Goal: Task Accomplishment & Management: Manage account settings

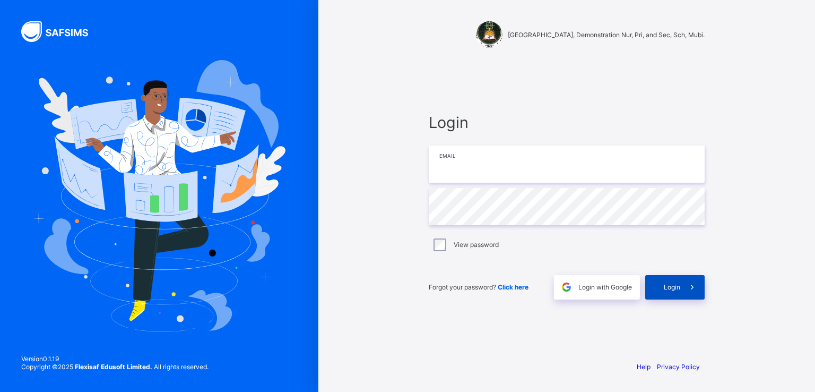
type input "**********"
click at [667, 290] on span "Login" at bounding box center [672, 287] width 16 height 8
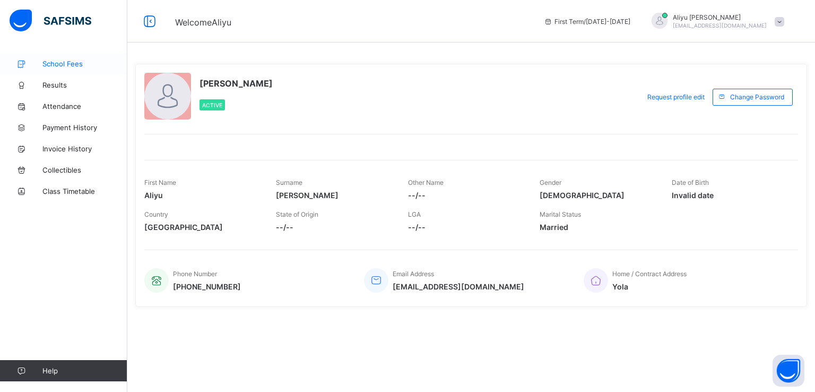
click at [65, 63] on span "School Fees" at bounding box center [84, 63] width 85 height 8
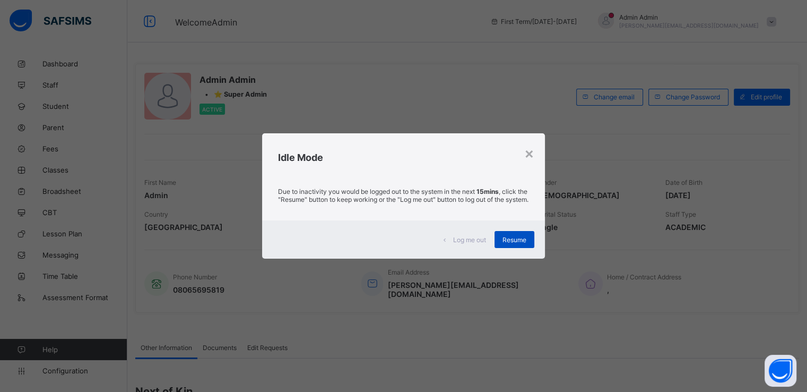
click at [503, 240] on div "Resume" at bounding box center [514, 239] width 40 height 17
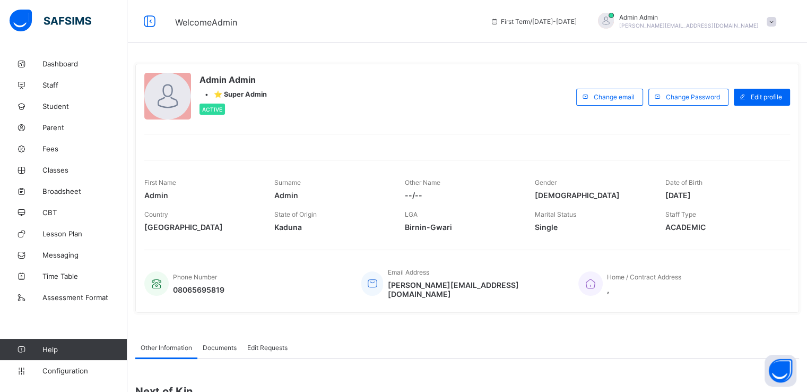
click at [775, 20] on span at bounding box center [772, 22] width 10 height 10
click at [730, 107] on span "Logout" at bounding box center [742, 105] width 70 height 12
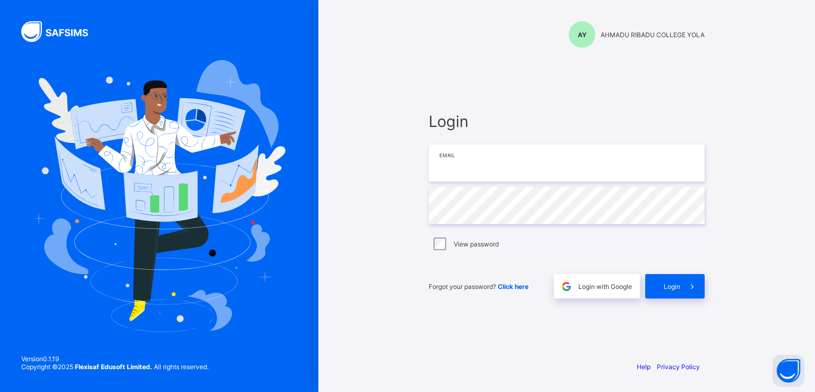
type input "**********"
click at [372, 60] on div "**********" at bounding box center [566, 196] width 497 height 392
click at [673, 289] on span "Login" at bounding box center [672, 286] width 16 height 8
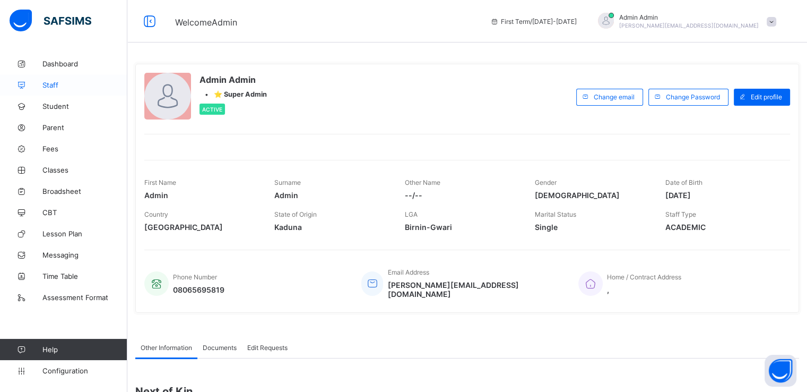
click at [49, 85] on span "Staff" at bounding box center [84, 85] width 85 height 8
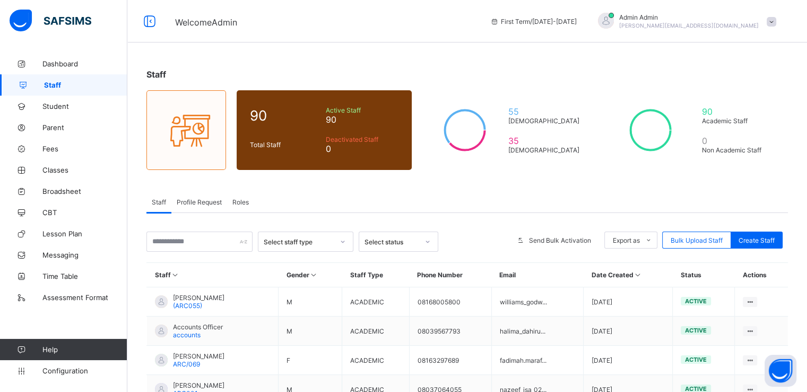
scroll to position [53, 0]
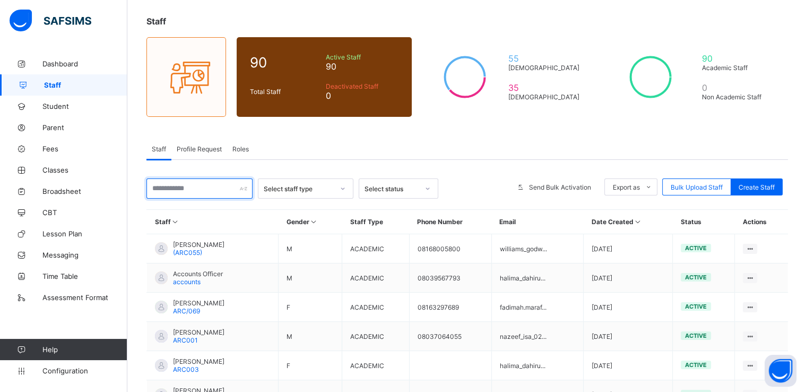
click at [211, 192] on input "text" at bounding box center [199, 188] width 106 height 20
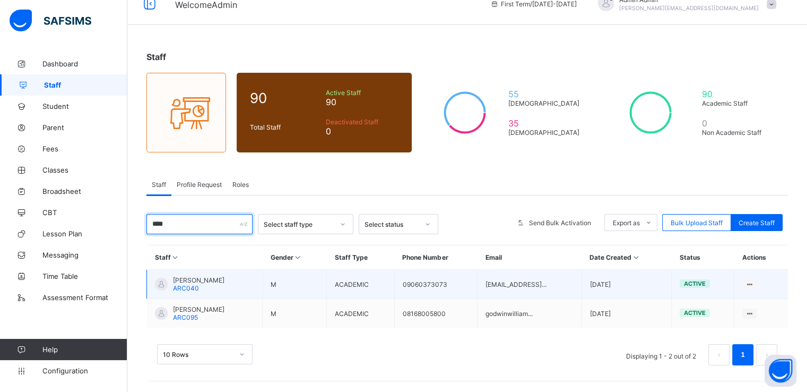
scroll to position [17, 0]
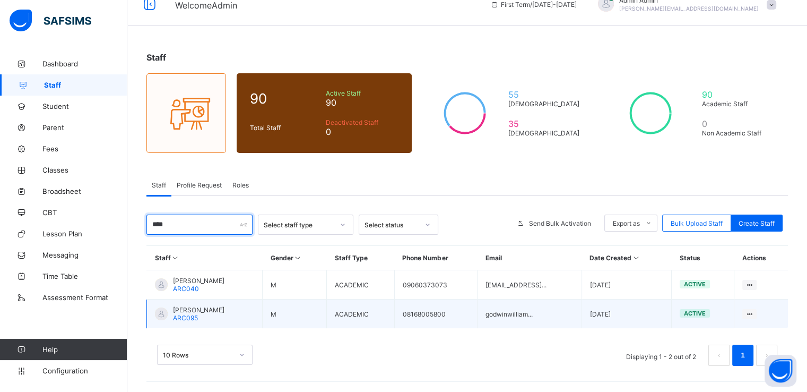
type input "****"
click at [203, 306] on span "MUHAMMAD ABBA ISA" at bounding box center [198, 310] width 51 height 8
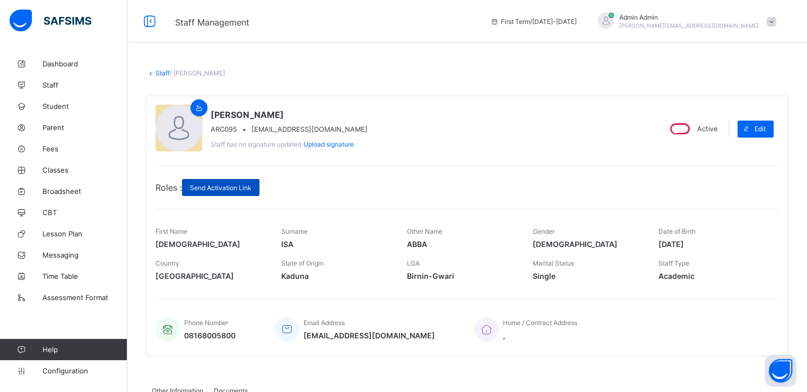
click at [204, 190] on span "Send Activation Link" at bounding box center [221, 188] width 62 height 8
click at [158, 71] on link "Staff" at bounding box center [162, 73] width 14 height 8
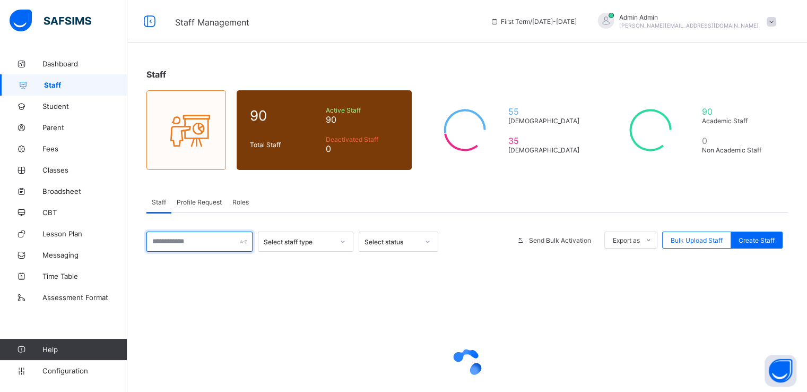
click at [206, 240] on input "text" at bounding box center [199, 241] width 106 height 20
type input "****"
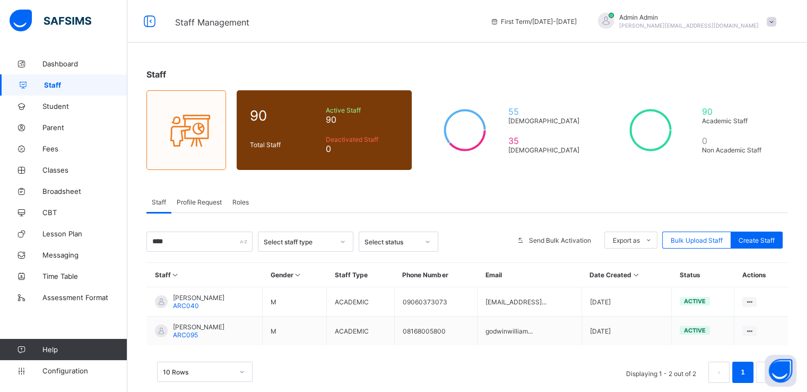
click at [299, 195] on div "Staff Profile Request Roles" at bounding box center [466, 202] width 641 height 22
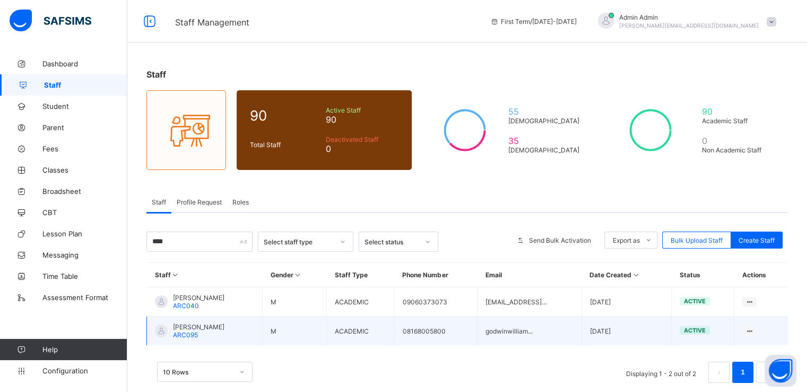
click at [208, 325] on span "MUHAMMAD ABBA ISA" at bounding box center [198, 327] width 51 height 8
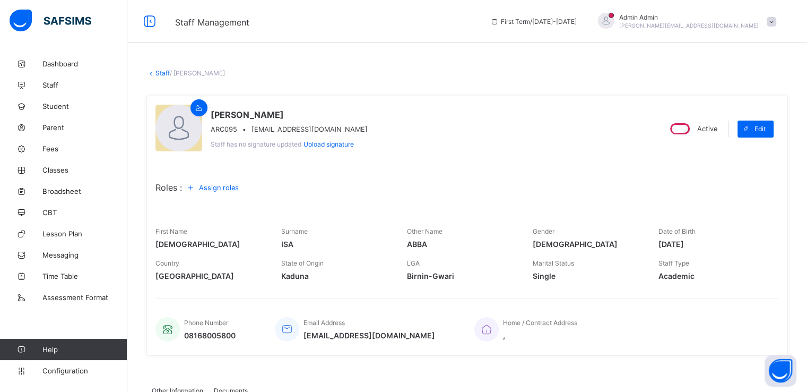
click at [218, 187] on span "Assign roles" at bounding box center [219, 188] width 40 height 8
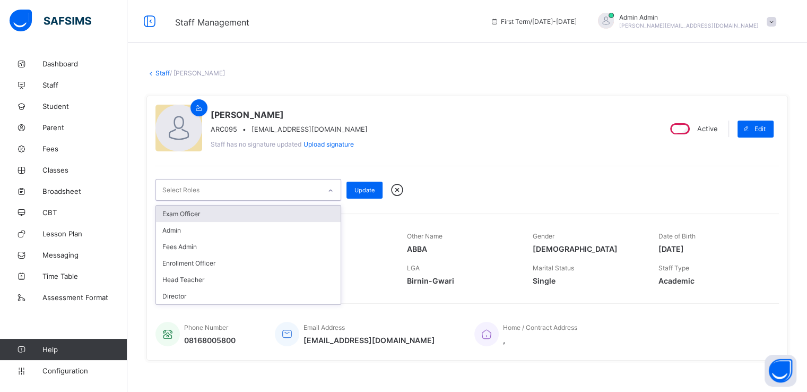
click at [330, 189] on icon at bounding box center [330, 190] width 6 height 11
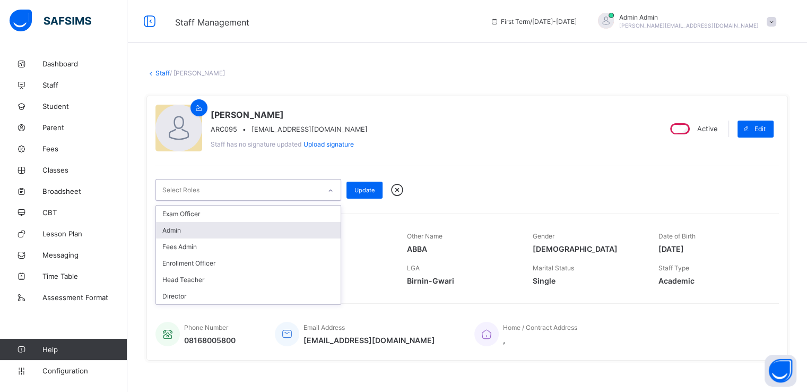
click at [173, 229] on div "Admin" at bounding box center [248, 230] width 185 height 16
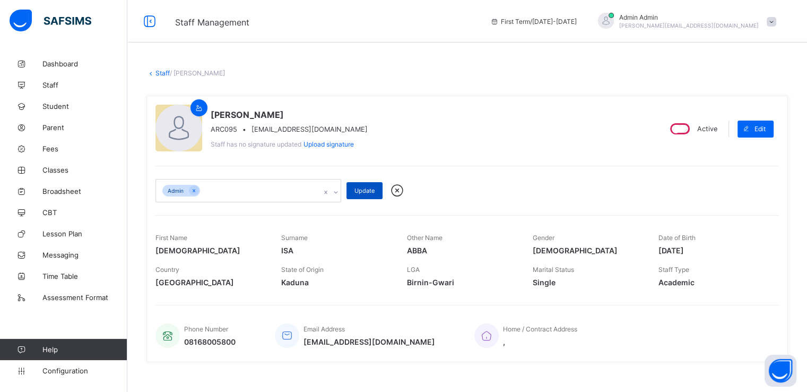
click at [359, 189] on span "Update" at bounding box center [364, 190] width 20 height 7
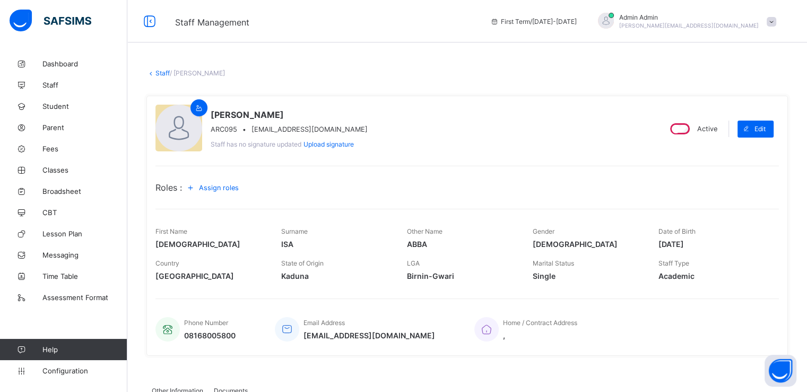
click at [161, 73] on link "Staff" at bounding box center [162, 73] width 14 height 8
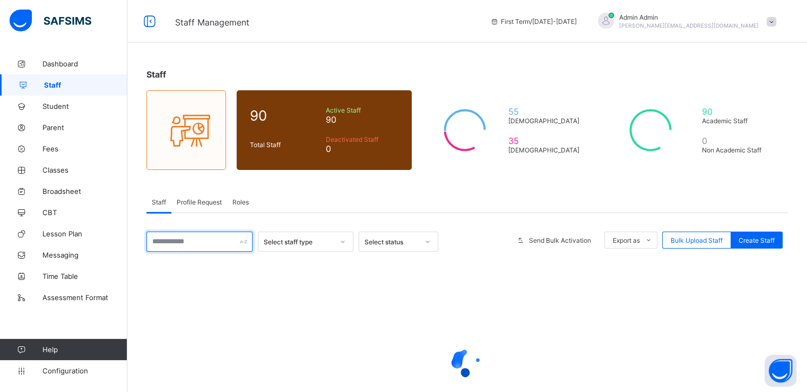
click at [205, 239] on input "text" at bounding box center [199, 241] width 106 height 20
type input "****"
click at [299, 205] on div "Staff Profile Request Roles" at bounding box center [466, 202] width 641 height 22
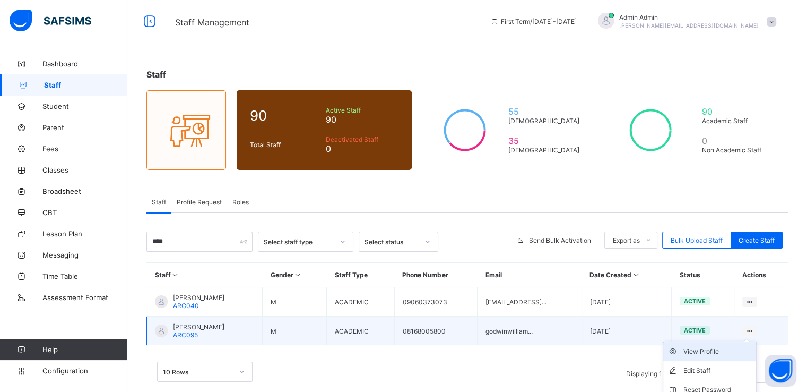
scroll to position [64, 0]
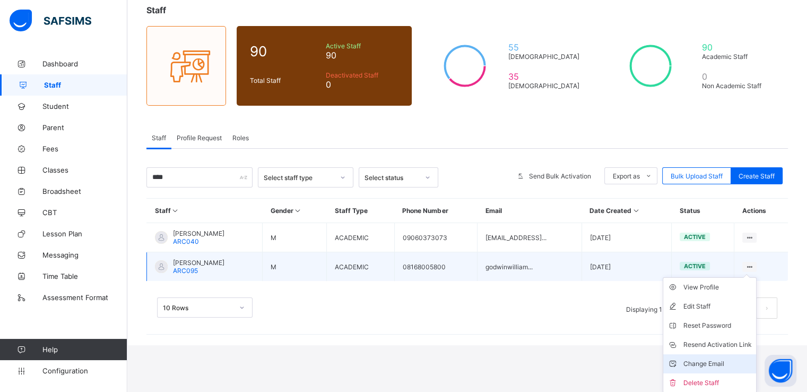
click at [716, 364] on div "Change Email" at bounding box center [717, 363] width 68 height 11
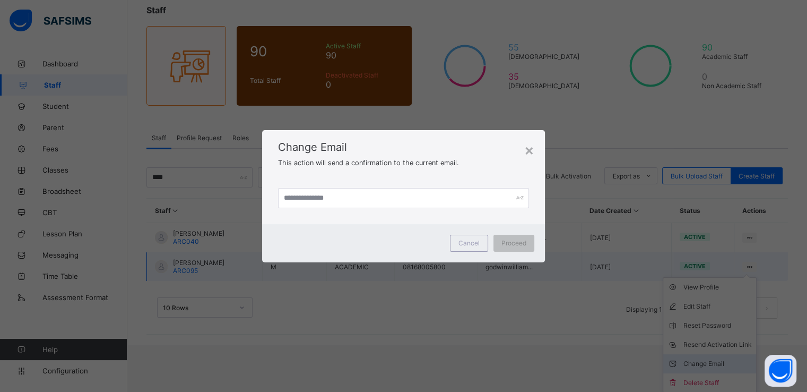
scroll to position [17, 0]
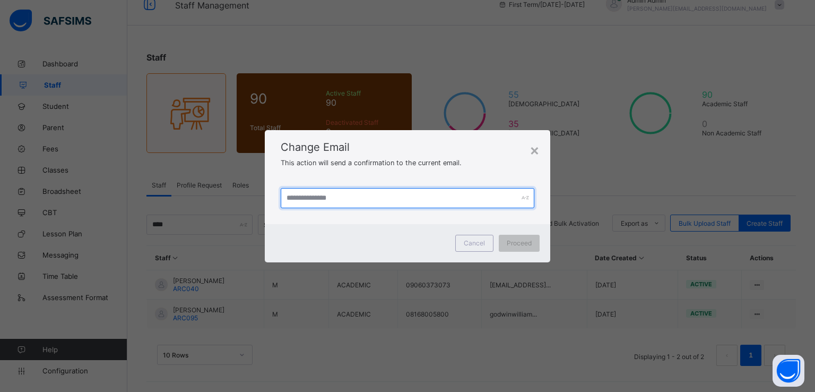
click at [394, 199] on input "text" at bounding box center [408, 198] width 254 height 20
click at [339, 198] on input "**********" at bounding box center [408, 198] width 254 height 20
type input "**********"
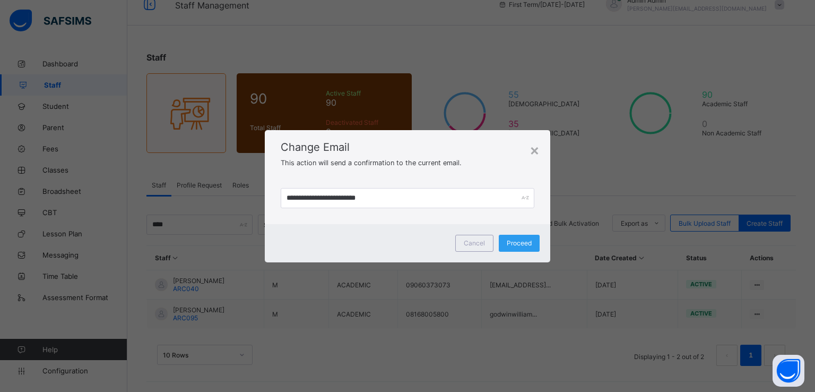
click at [523, 242] on span "Proceed" at bounding box center [519, 243] width 25 height 8
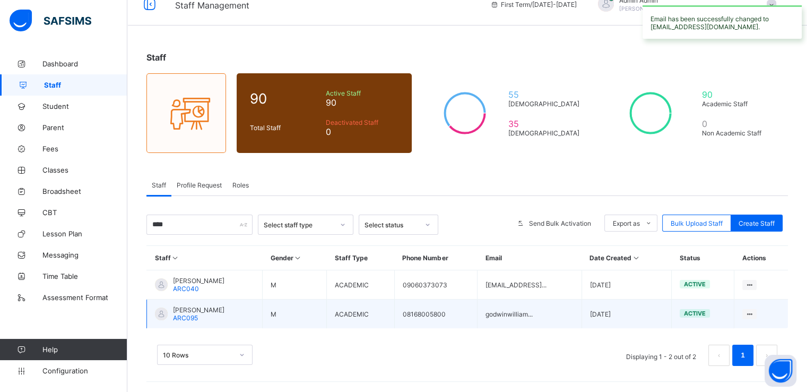
click at [223, 312] on span "MUHAMMAD ABBA ISA" at bounding box center [198, 310] width 51 height 8
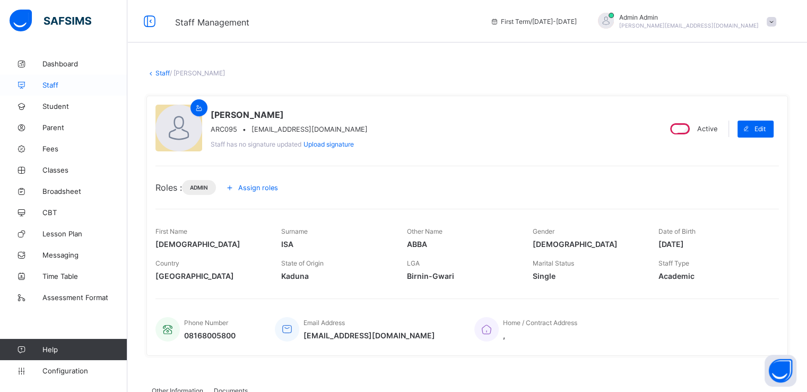
click at [48, 83] on span "Staff" at bounding box center [84, 85] width 85 height 8
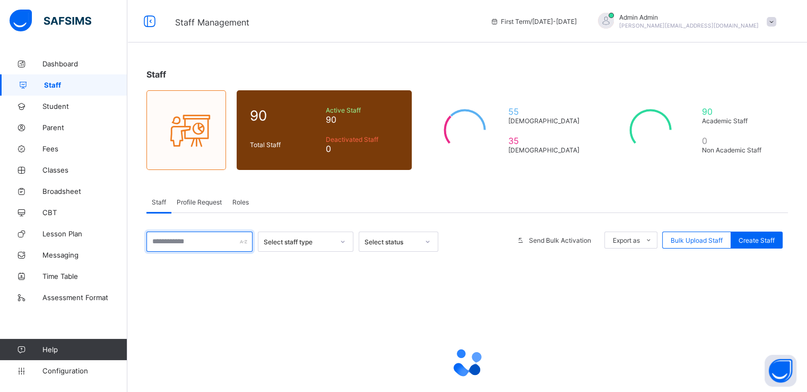
click at [210, 240] on input "text" at bounding box center [199, 241] width 106 height 20
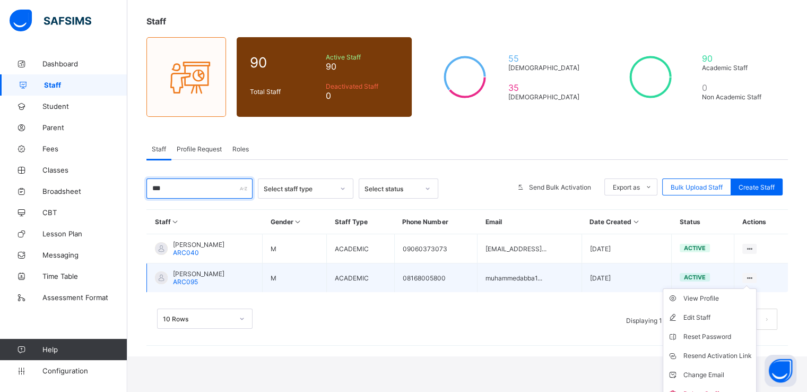
scroll to position [62, 0]
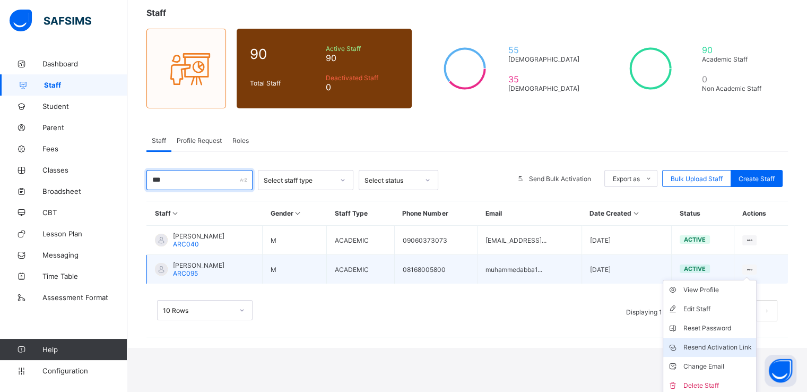
type input "***"
click at [710, 344] on div "Resend Activation Link" at bounding box center [717, 347] width 68 height 11
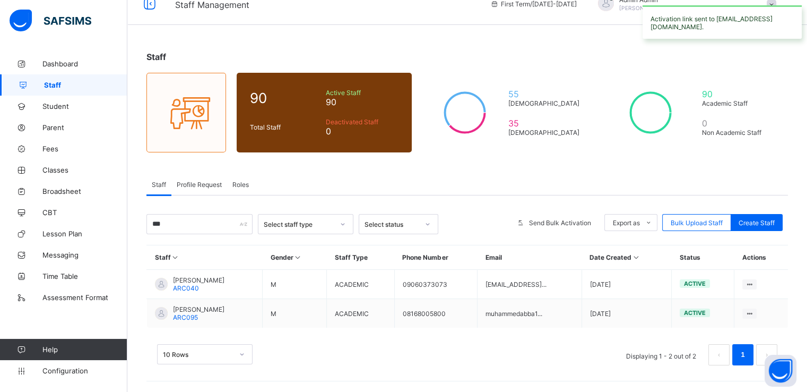
scroll to position [17, 0]
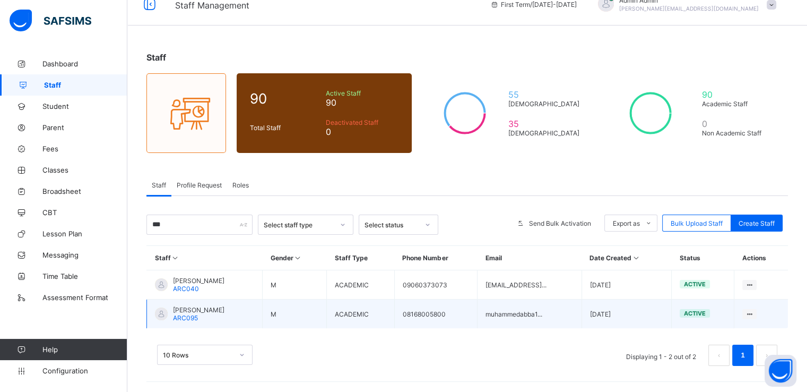
click at [191, 312] on span "MUHAMMAD ABBA ISA" at bounding box center [198, 310] width 51 height 8
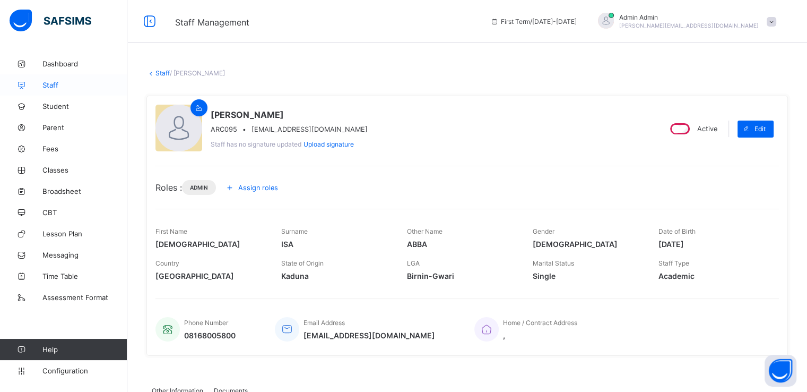
click at [49, 83] on span "Staff" at bounding box center [84, 85] width 85 height 8
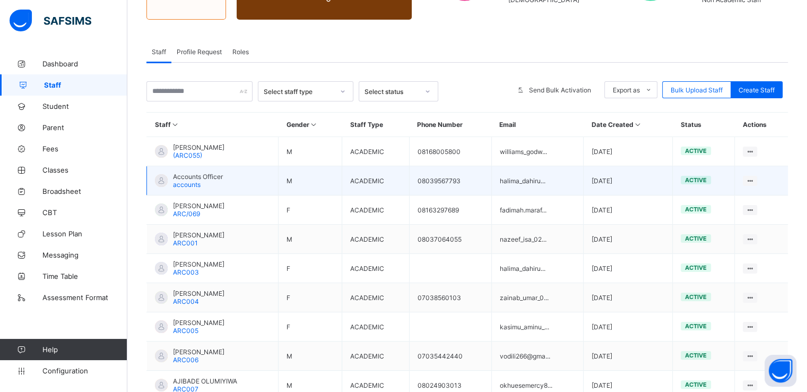
scroll to position [151, 0]
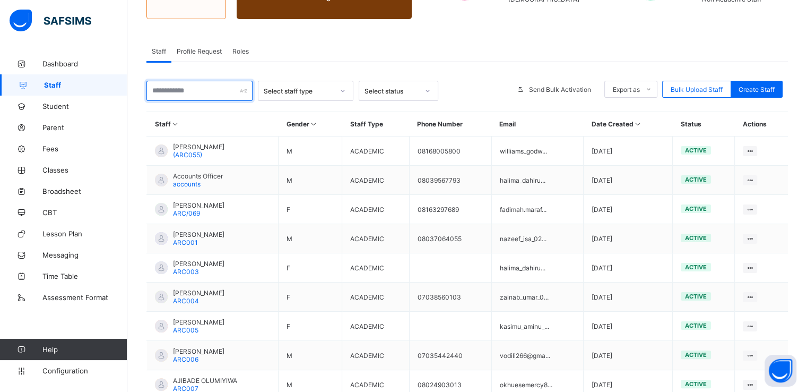
click at [187, 88] on input "text" at bounding box center [199, 91] width 106 height 20
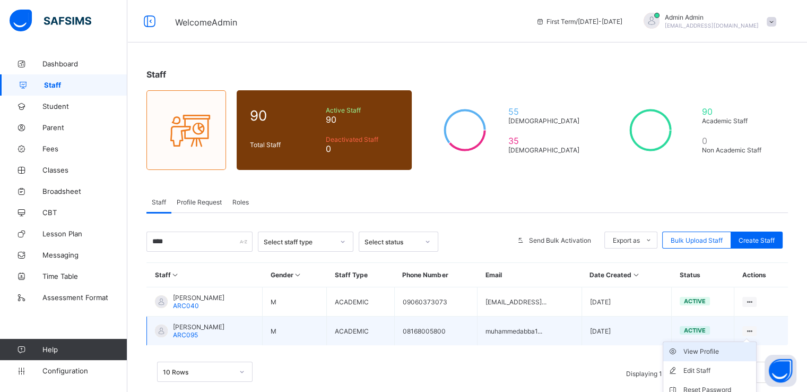
scroll to position [64, 0]
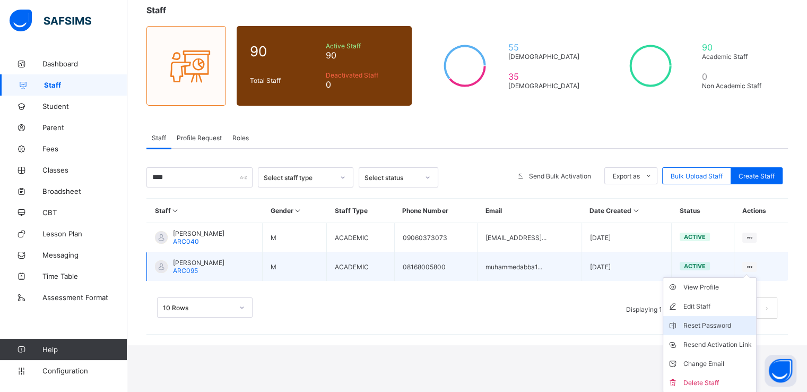
type input "****"
click at [709, 328] on div "Reset Password" at bounding box center [717, 325] width 68 height 11
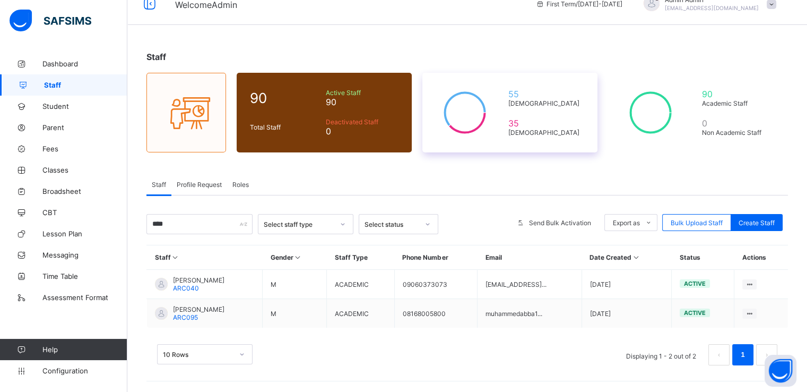
scroll to position [17, 0]
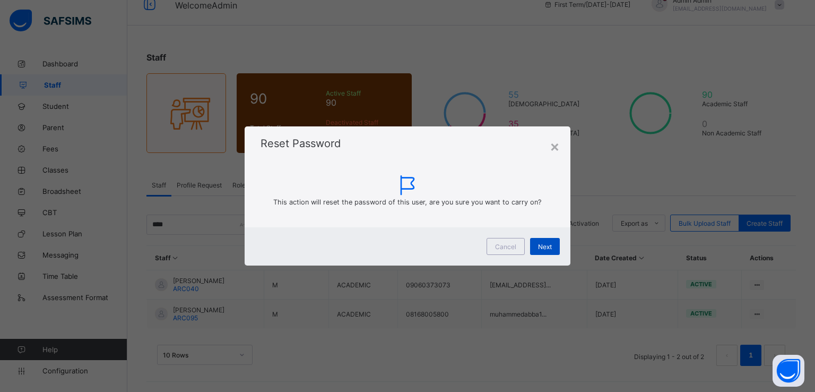
click at [542, 247] on span "Next" at bounding box center [545, 246] width 14 height 8
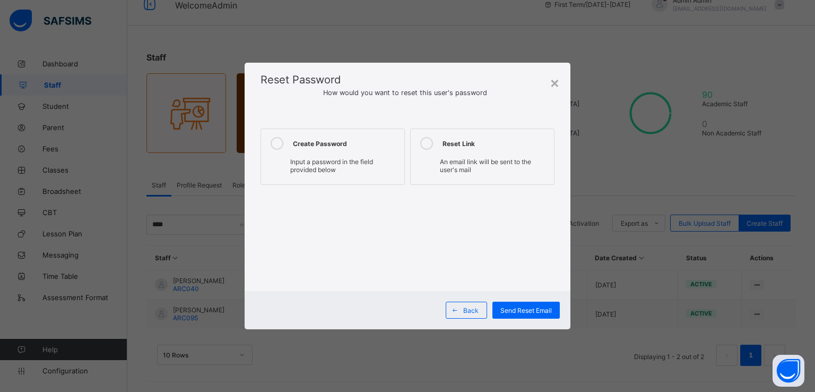
click at [274, 140] on icon at bounding box center [277, 143] width 13 height 13
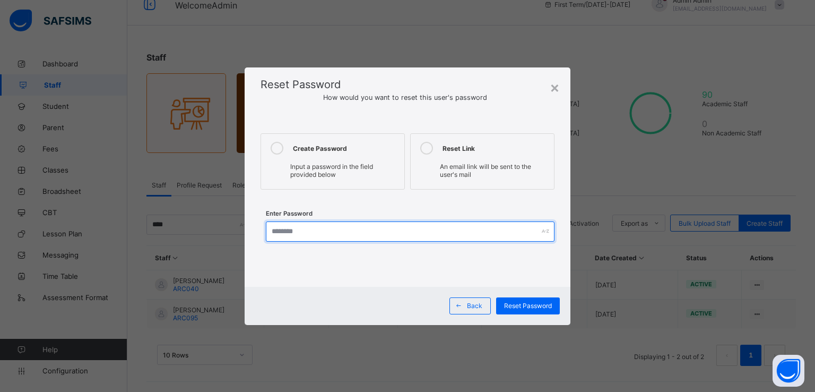
click at [301, 238] on input "text" at bounding box center [410, 231] width 289 height 20
click at [293, 228] on input "**********" at bounding box center [410, 231] width 289 height 20
type input "**********"
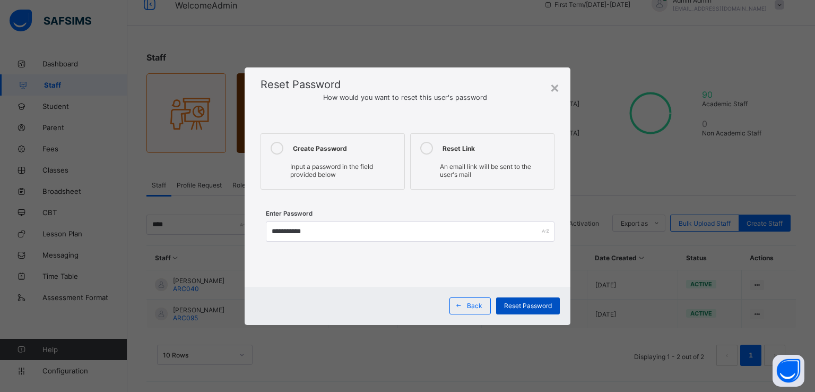
click at [530, 306] on span "Reset Password" at bounding box center [528, 305] width 48 height 8
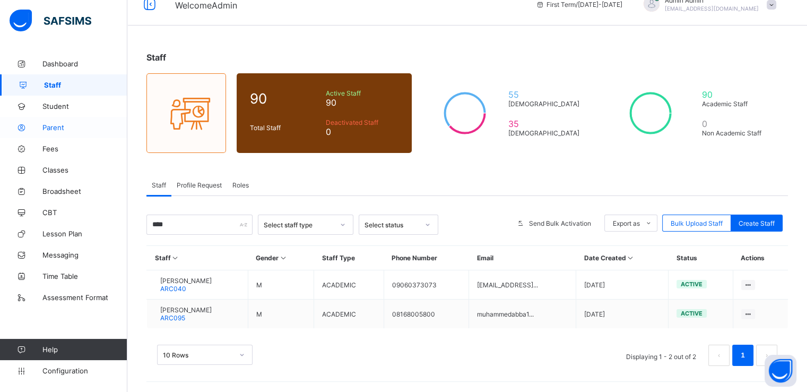
click at [51, 128] on span "Parent" at bounding box center [84, 127] width 85 height 8
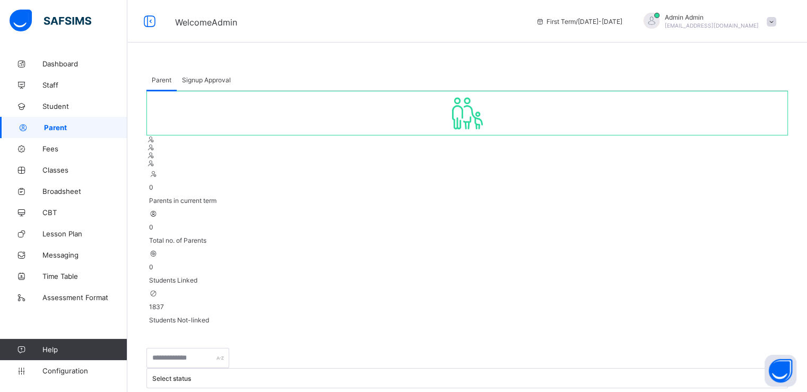
click at [51, 126] on span "Parent" at bounding box center [85, 127] width 83 height 8
click at [194, 82] on span "Signup Approval" at bounding box center [206, 80] width 49 height 8
drag, startPoint x: 522, startPoint y: 137, endPoint x: 658, endPoint y: 138, distance: 136.3
copy b "ahmaduribadu.safsims.com /sign-up-parent"
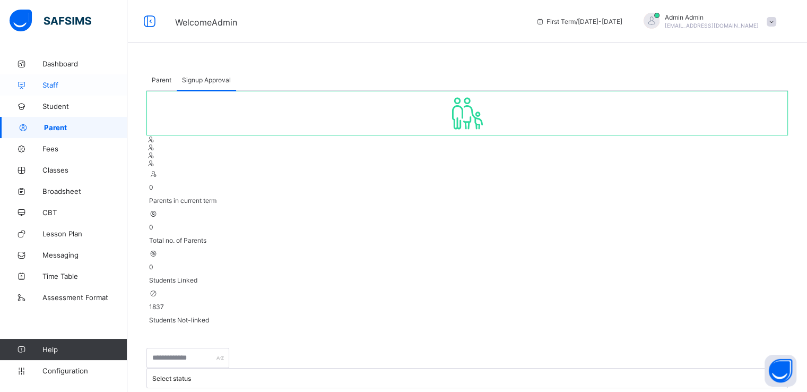
click at [42, 82] on span "Staff" at bounding box center [84, 85] width 85 height 8
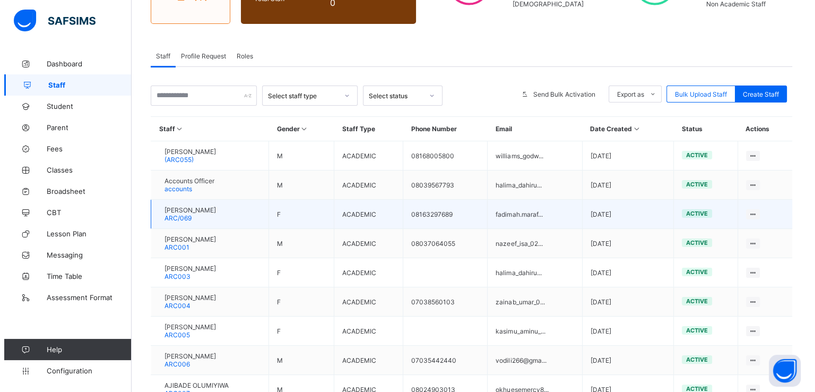
scroll to position [146, 0]
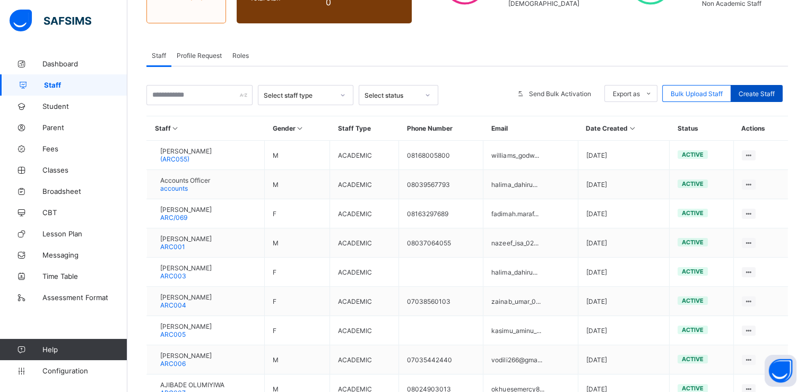
click at [765, 92] on span "Create Staff" at bounding box center [756, 94] width 36 height 8
select select "**"
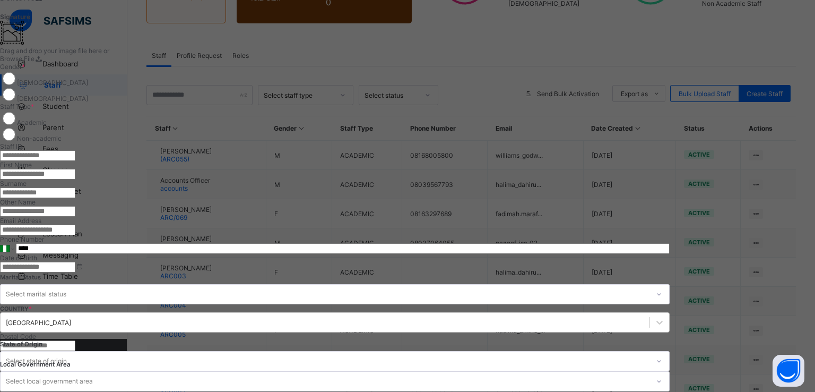
scroll to position [153, 0]
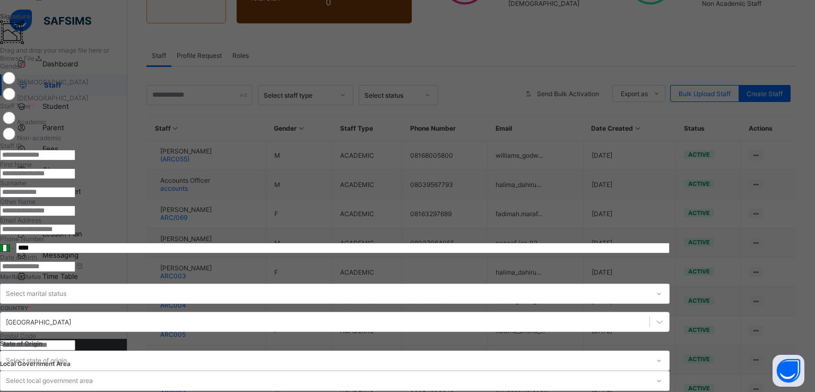
click at [75, 224] on input "email" at bounding box center [37, 229] width 75 height 11
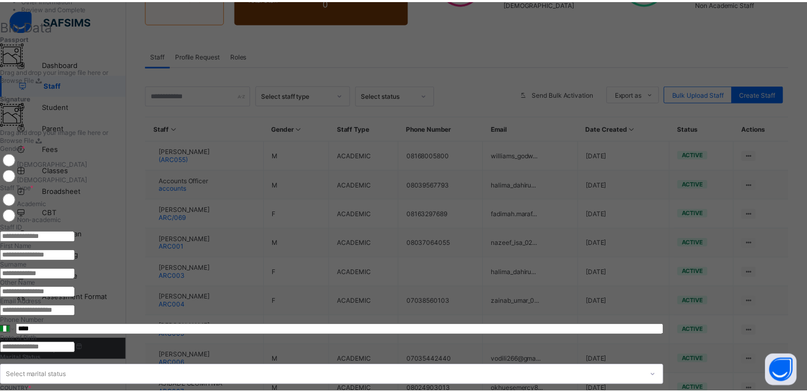
scroll to position [0, 0]
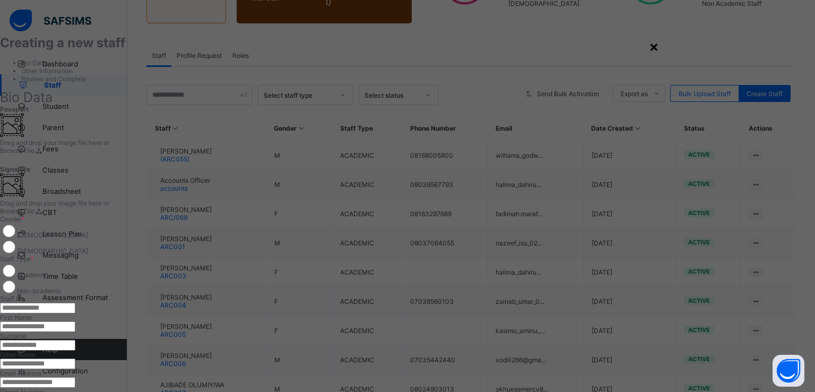
click at [659, 47] on div "×" at bounding box center [654, 46] width 10 height 18
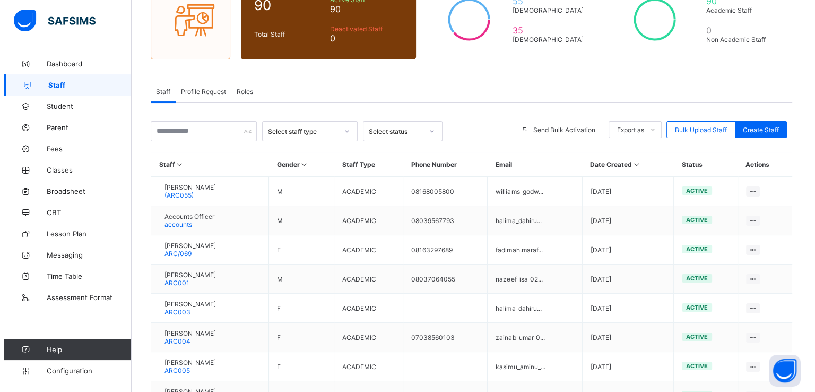
scroll to position [112, 0]
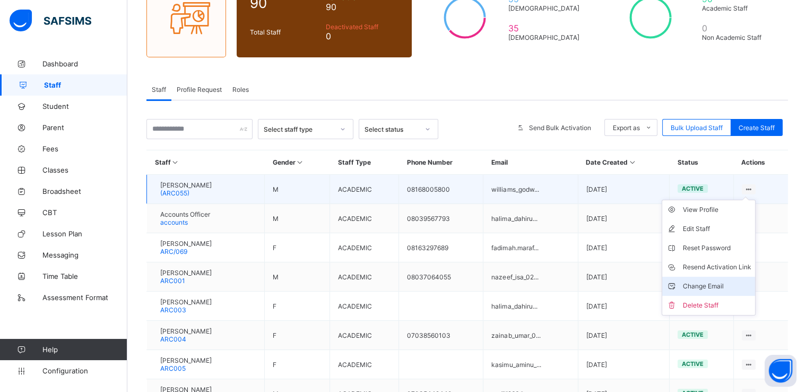
click at [714, 289] on div "Change Email" at bounding box center [716, 286] width 68 height 11
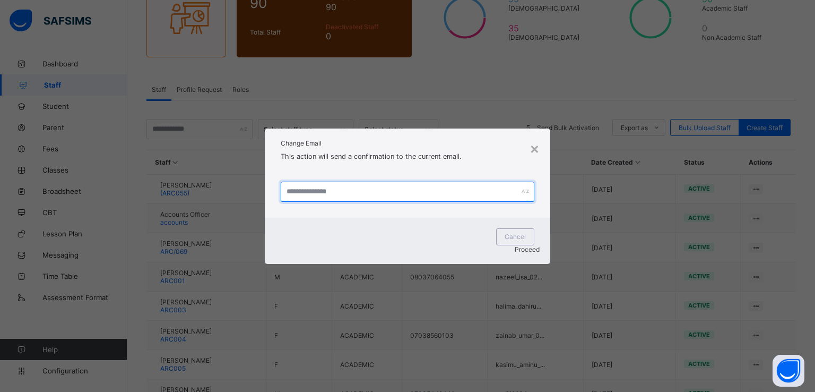
click at [401, 199] on input "text" at bounding box center [408, 191] width 254 height 20
click at [536, 149] on div "×" at bounding box center [534, 148] width 10 height 18
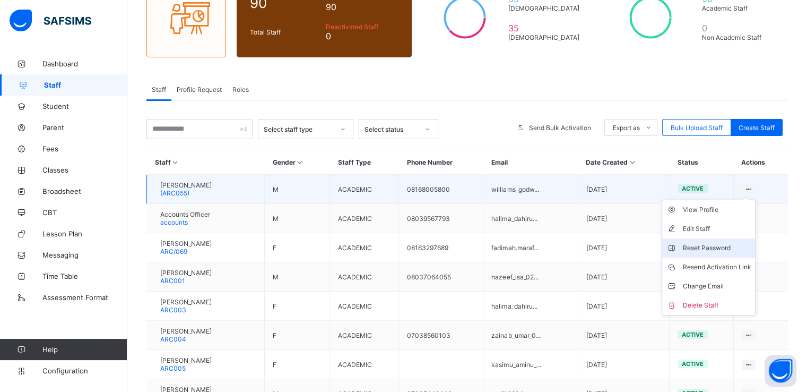
click at [713, 248] on div "Reset Password" at bounding box center [716, 247] width 68 height 11
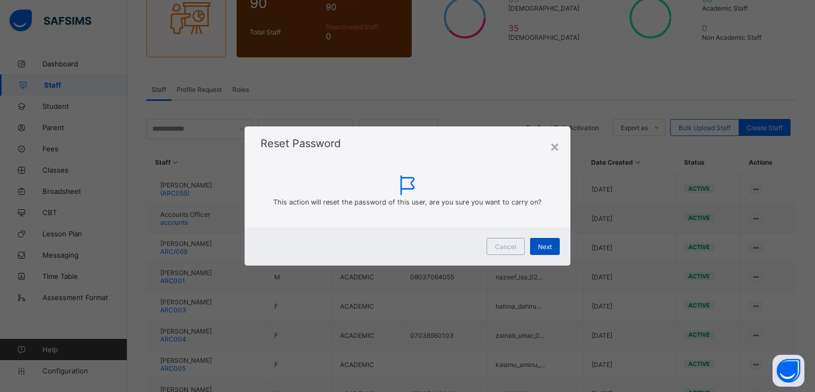
click at [541, 247] on span "Next" at bounding box center [545, 246] width 14 height 8
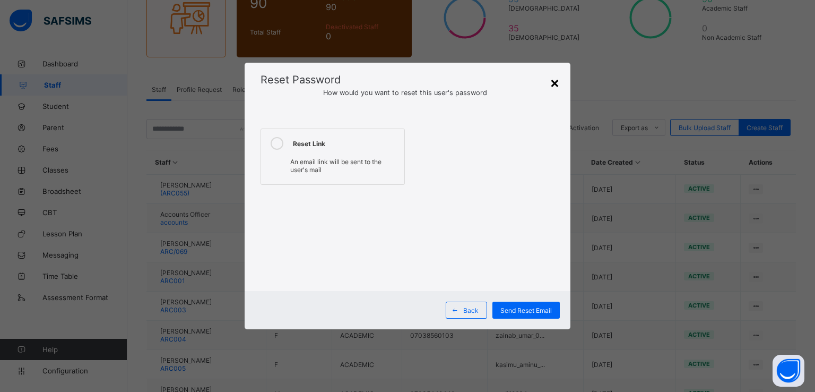
click at [554, 82] on div "×" at bounding box center [555, 82] width 10 height 18
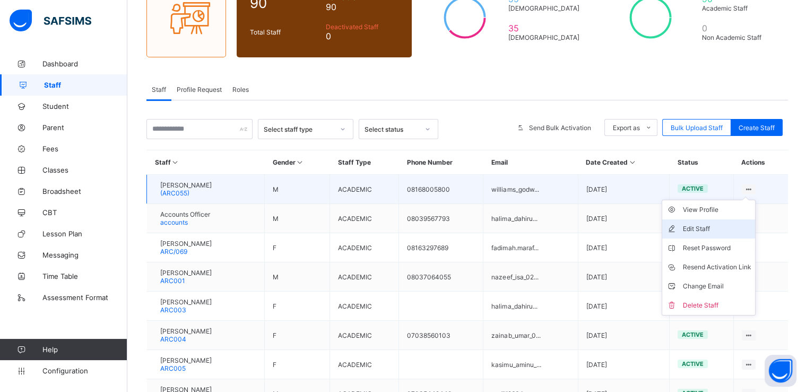
click at [709, 226] on div "Edit Staff" at bounding box center [716, 228] width 68 height 11
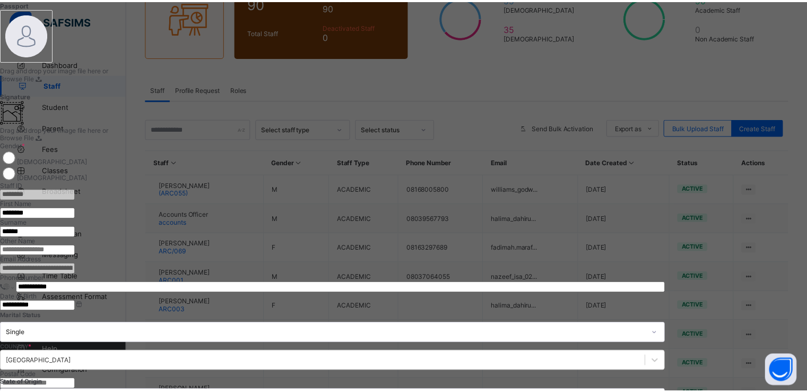
scroll to position [0, 0]
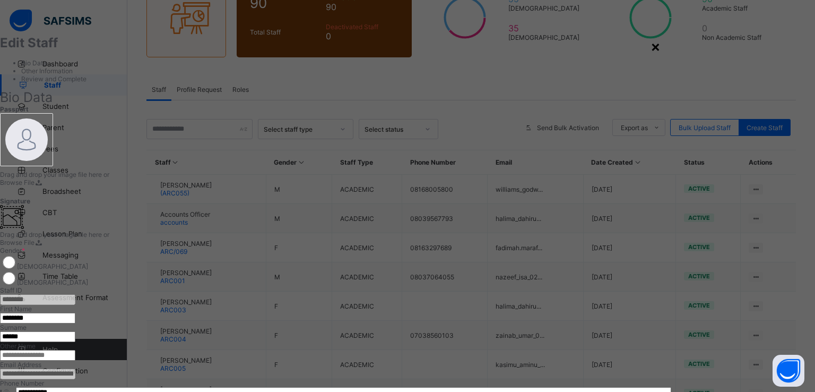
click at [660, 47] on div "×" at bounding box center [655, 46] width 10 height 18
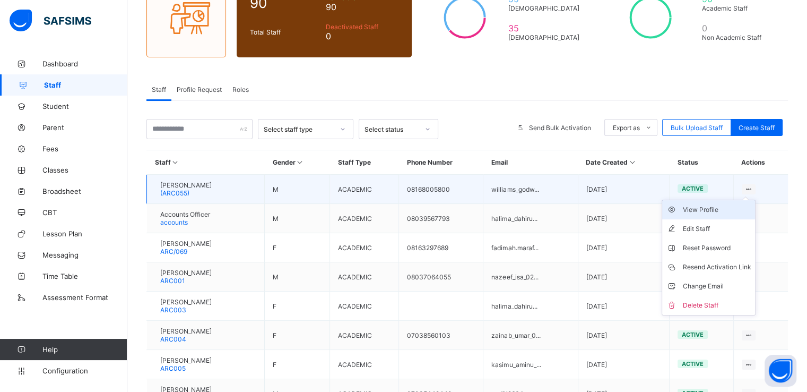
click at [702, 211] on div "View Profile" at bounding box center [716, 209] width 68 height 11
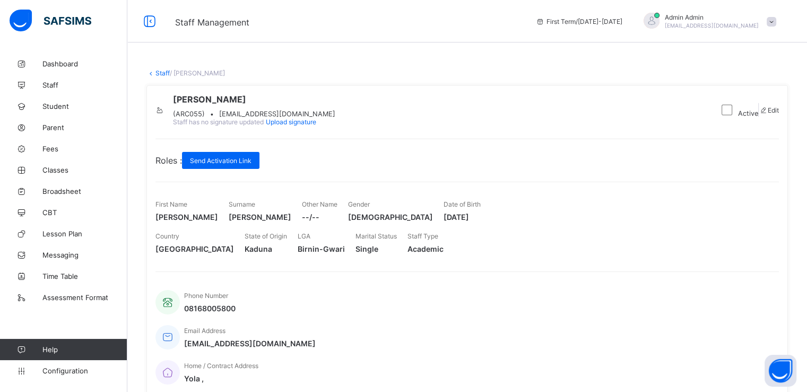
click at [158, 77] on link "Staff" at bounding box center [162, 73] width 14 height 8
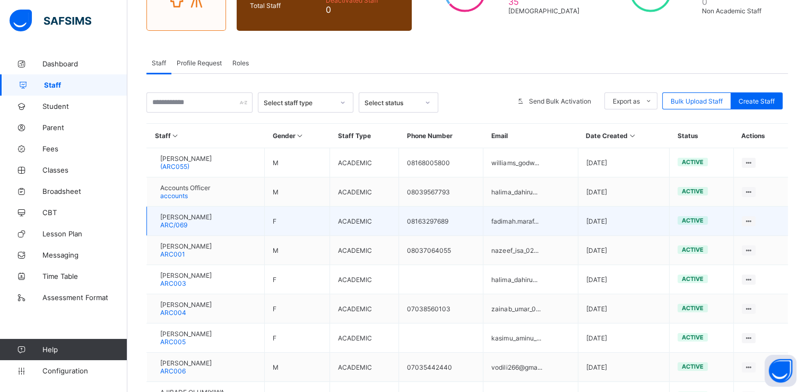
scroll to position [140, 0]
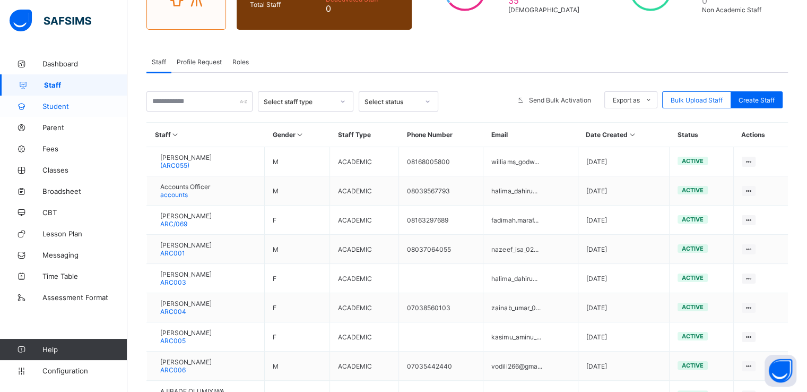
click at [49, 105] on span "Student" at bounding box center [84, 106] width 85 height 8
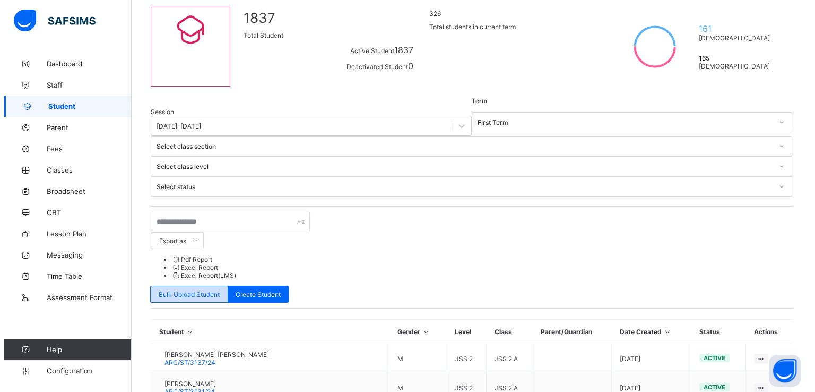
scroll to position [54, 0]
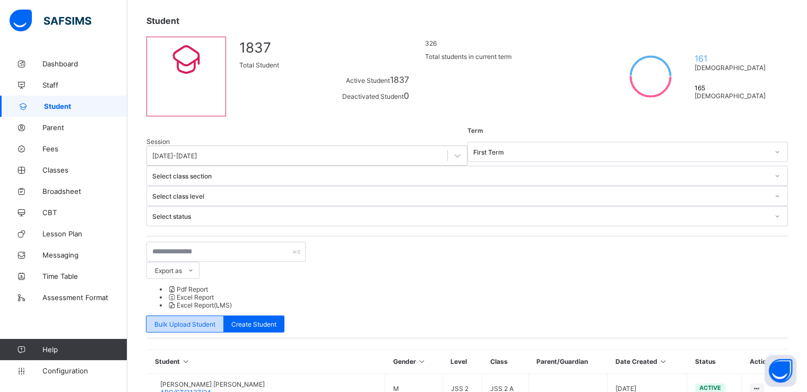
click at [215, 320] on span "Bulk Upload Student" at bounding box center [184, 324] width 61 height 8
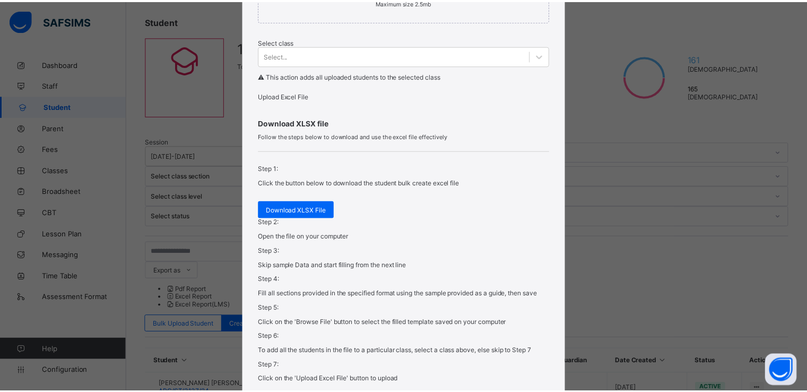
scroll to position [248, 0]
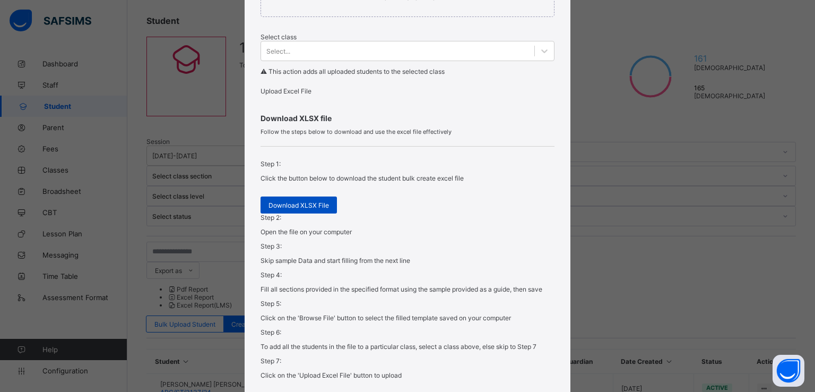
click at [293, 209] on span "Download XLSX File" at bounding box center [298, 205] width 60 height 8
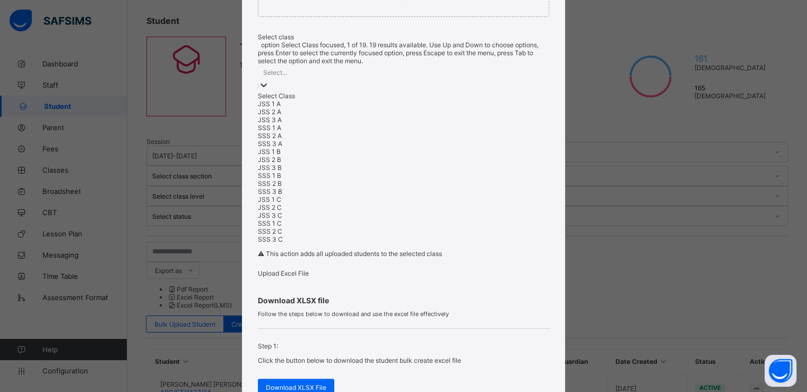
click at [350, 84] on div at bounding box center [403, 86] width 291 height 12
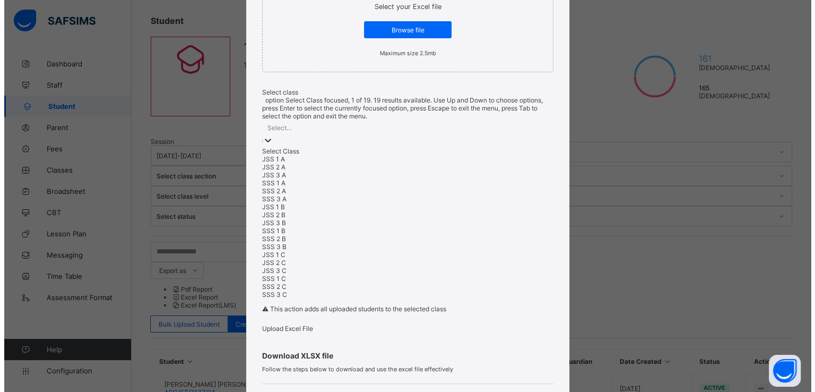
scroll to position [193, 0]
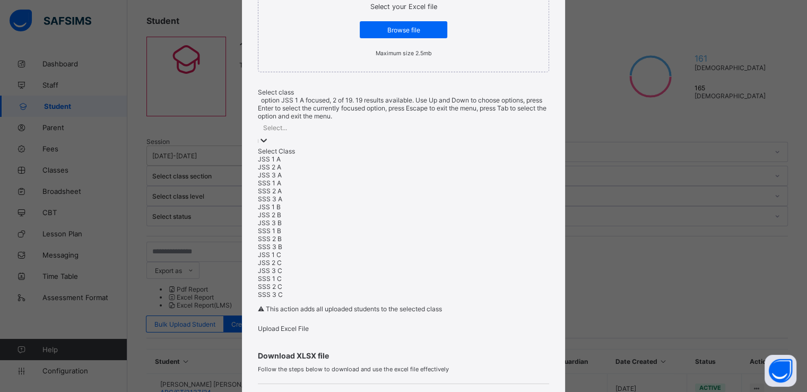
click at [283, 163] on div "JSS 1 A" at bounding box center [403, 159] width 291 height 8
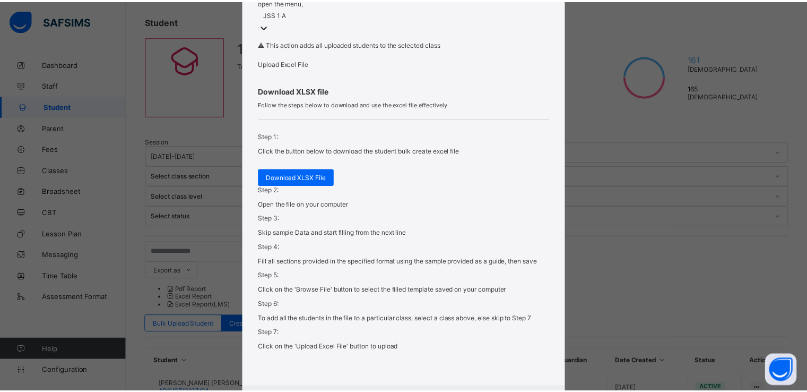
scroll to position [357, 0]
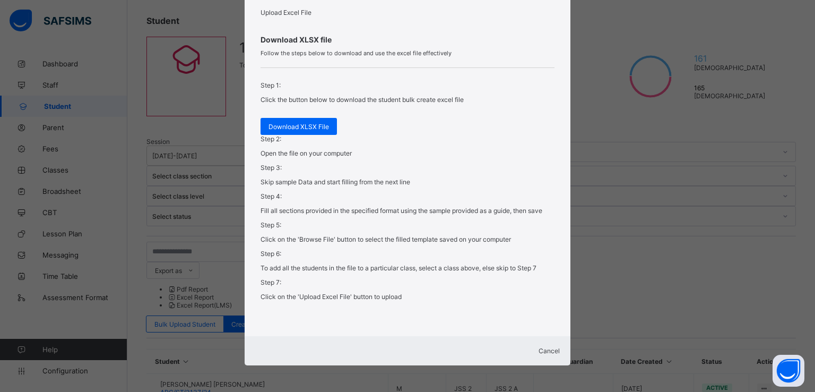
click at [538, 346] on span "Cancel" at bounding box center [548, 350] width 21 height 8
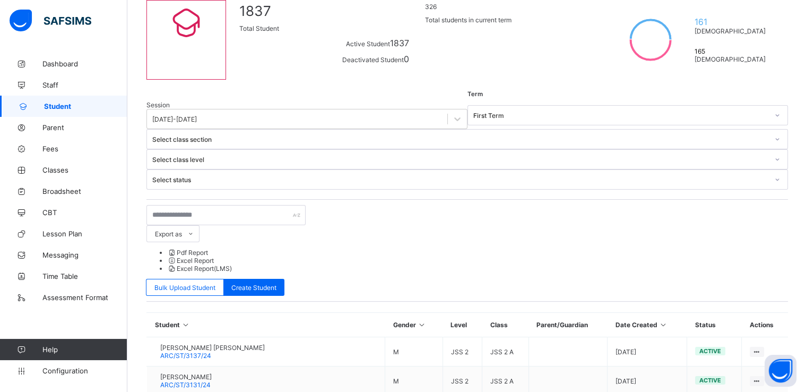
scroll to position [25, 0]
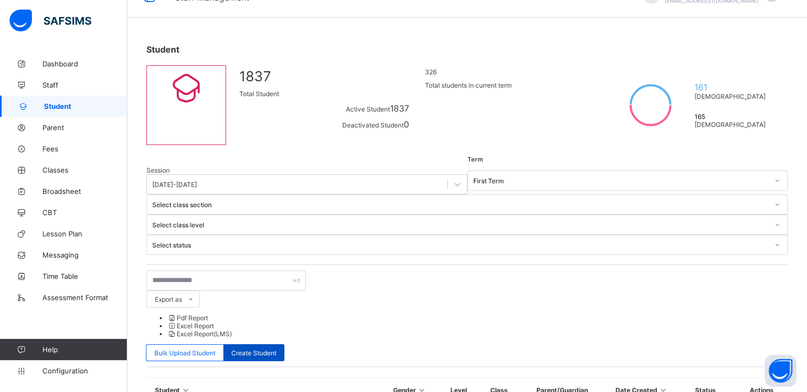
click at [276, 349] on span "Create Student" at bounding box center [253, 353] width 45 height 8
select select "**"
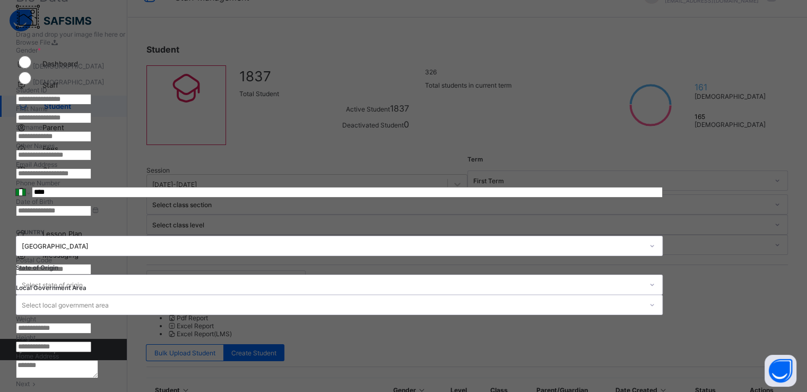
scroll to position [0, 0]
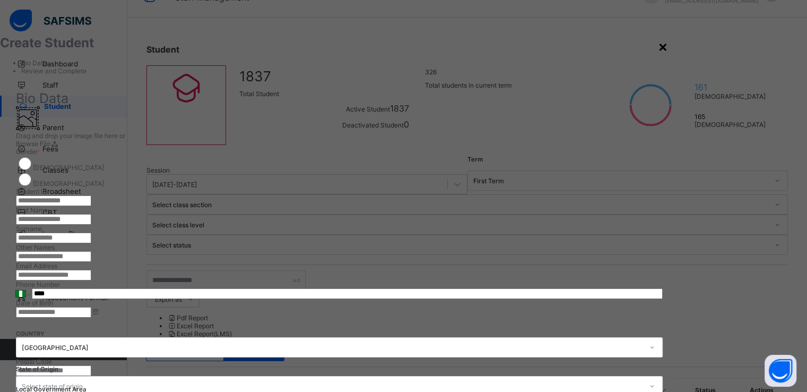
click at [668, 48] on div "×" at bounding box center [663, 46] width 10 height 18
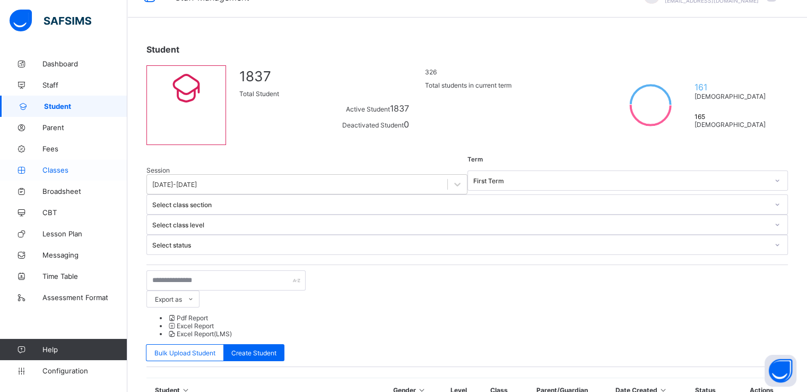
click at [58, 170] on span "Classes" at bounding box center [84, 170] width 85 height 8
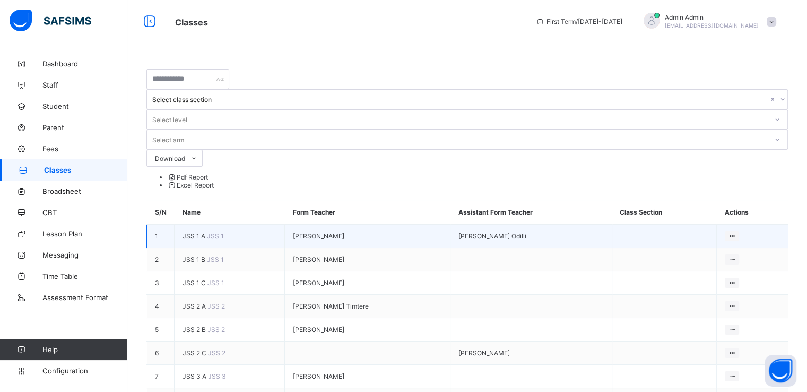
click at [190, 232] on span "JSS 1 A" at bounding box center [194, 236] width 24 height 8
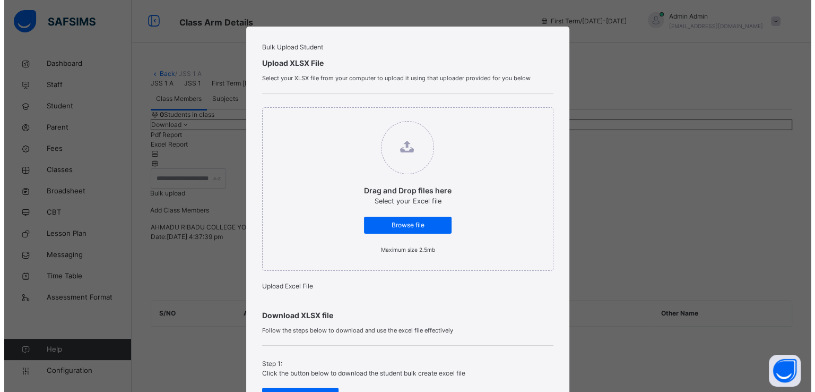
scroll to position [210, 0]
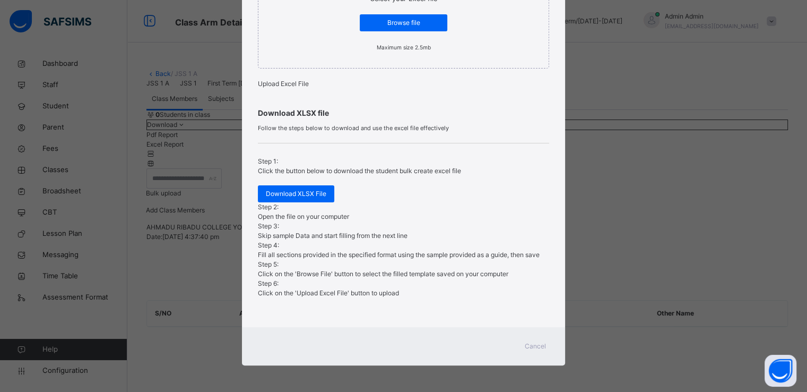
click at [542, 346] on span "Cancel" at bounding box center [535, 346] width 21 height 10
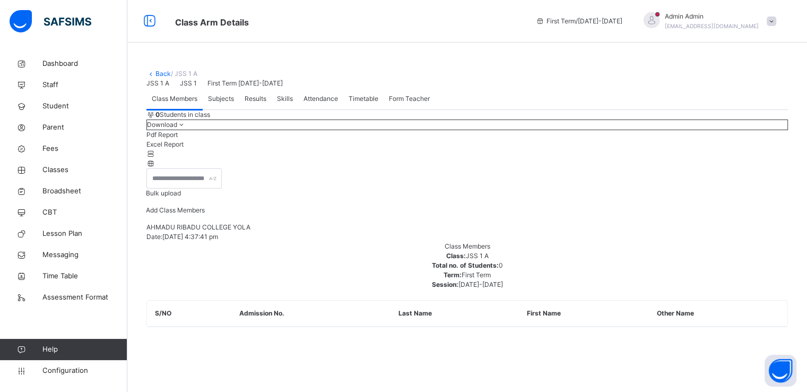
click at [205, 214] on span "Add Class Members" at bounding box center [175, 210] width 59 height 8
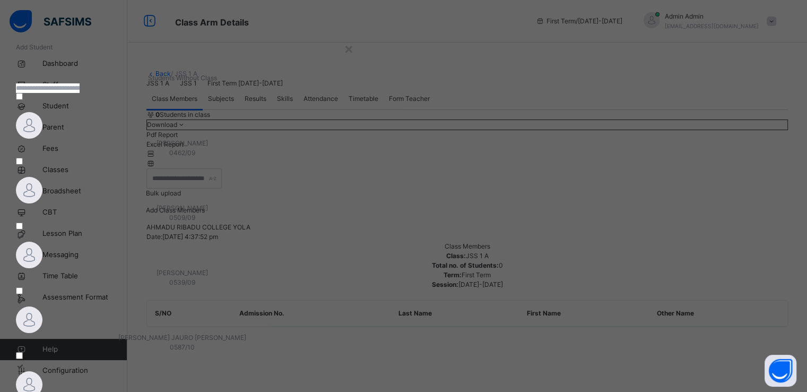
click at [42, 138] on img at bounding box center [29, 125] width 27 height 27
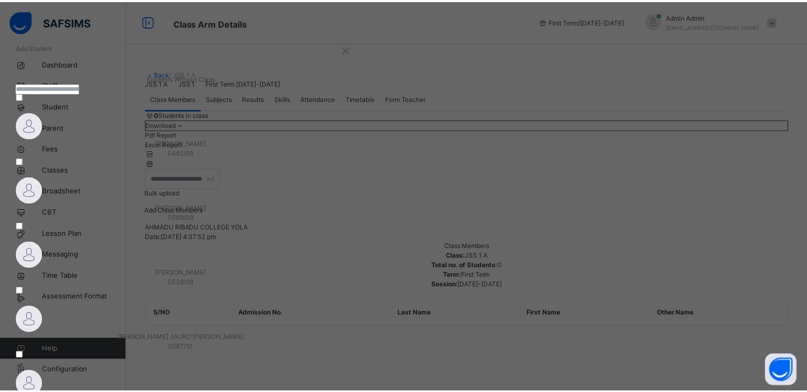
scroll to position [82, 0]
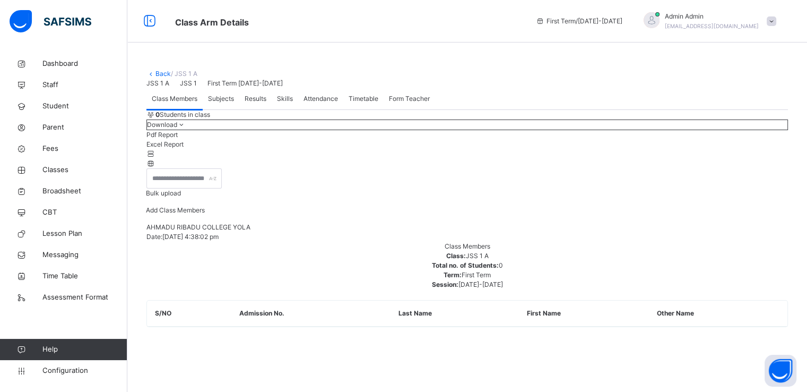
click at [160, 74] on link "Back" at bounding box center [162, 73] width 15 height 8
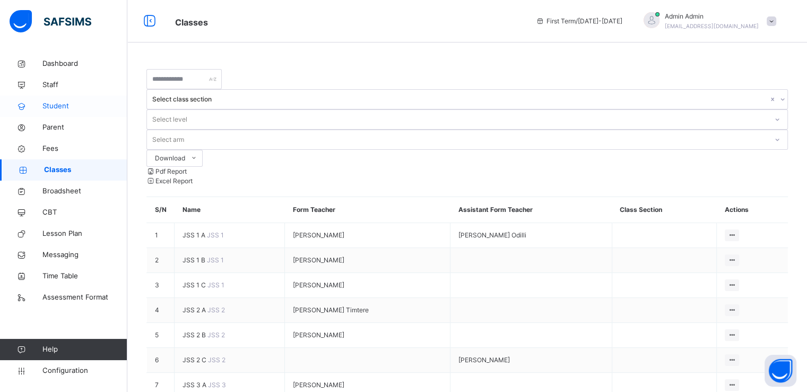
click at [57, 107] on span "Student" at bounding box center [84, 106] width 85 height 11
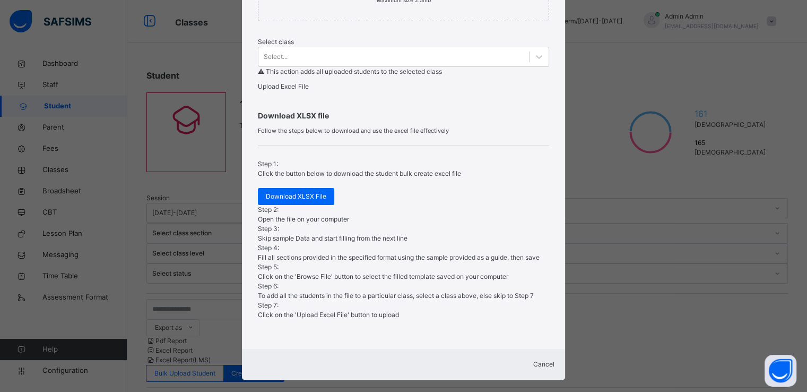
scroll to position [282, 0]
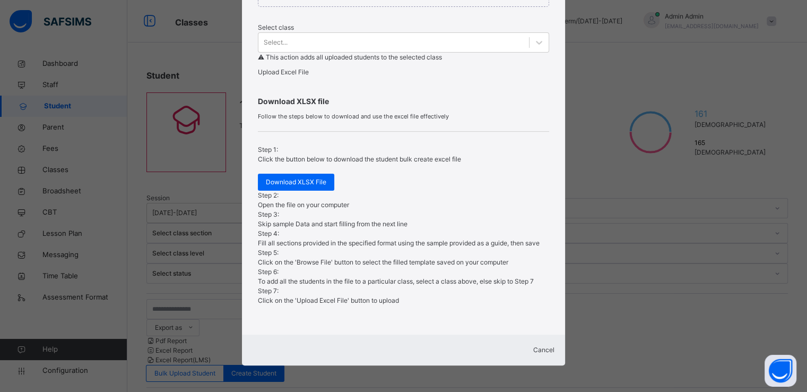
click at [533, 349] on span "Cancel" at bounding box center [543, 349] width 21 height 8
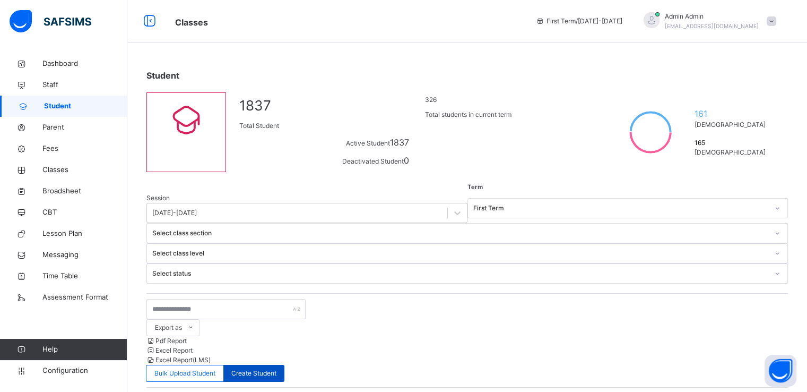
click at [276, 368] on span "Create Student" at bounding box center [253, 373] width 45 height 10
select select "**"
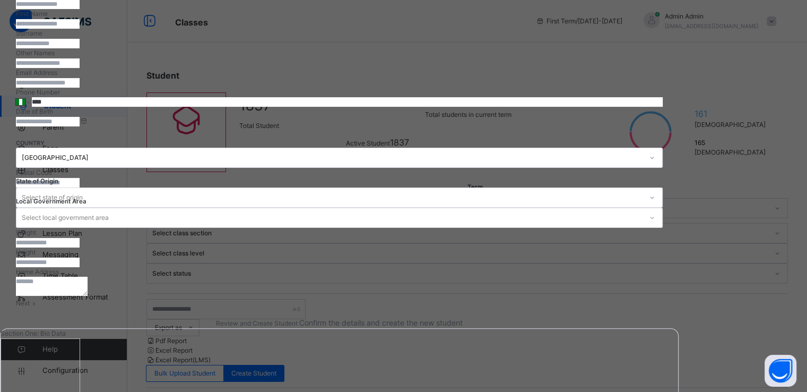
scroll to position [0, 0]
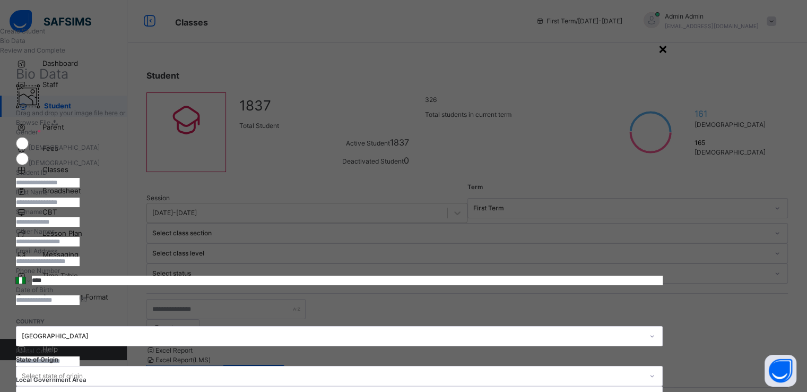
click at [668, 51] on div "×" at bounding box center [663, 48] width 10 height 22
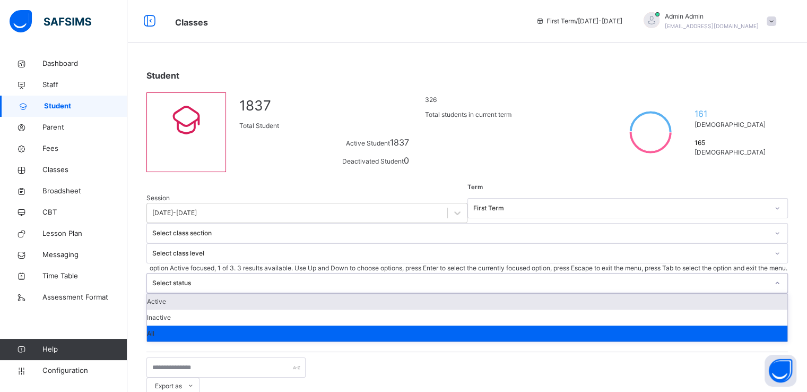
click at [542, 278] on div "Select status" at bounding box center [460, 283] width 616 height 10
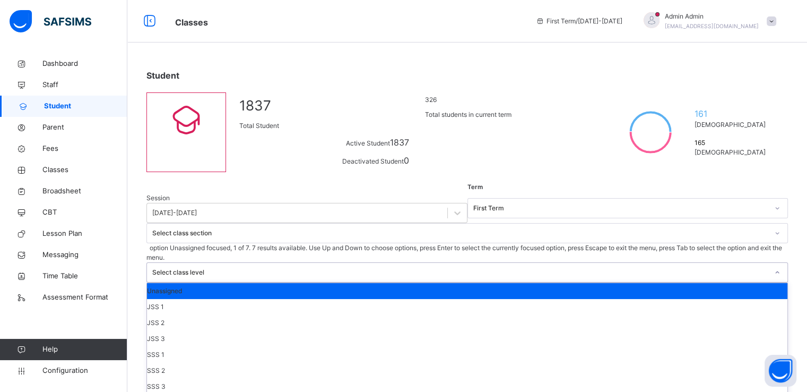
click at [768, 264] on div at bounding box center [777, 272] width 18 height 17
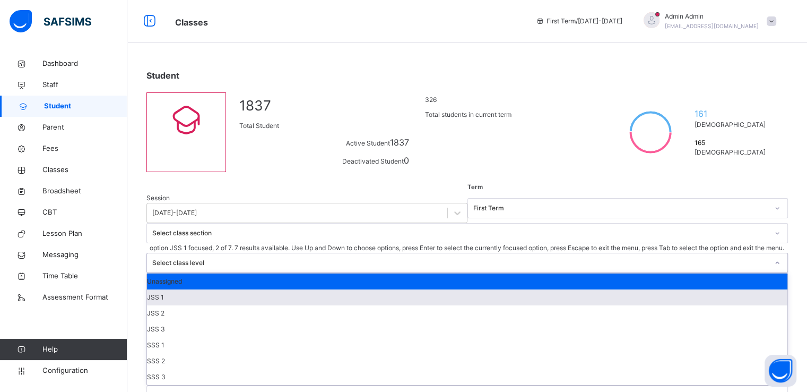
click at [438, 289] on div "JSS 1" at bounding box center [467, 297] width 640 height 16
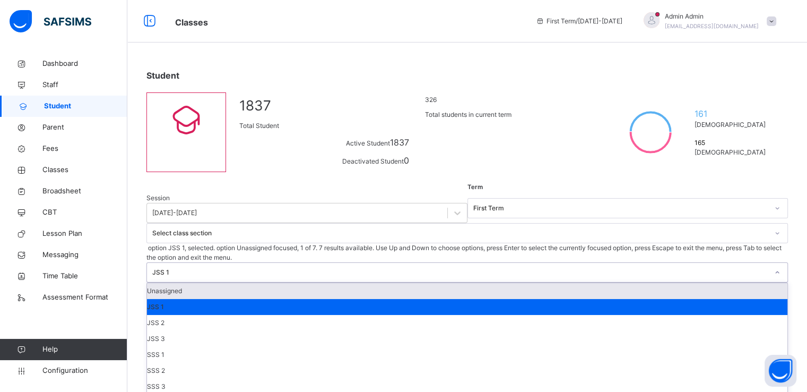
click at [465, 263] on div "JSS 1" at bounding box center [457, 272] width 620 height 19
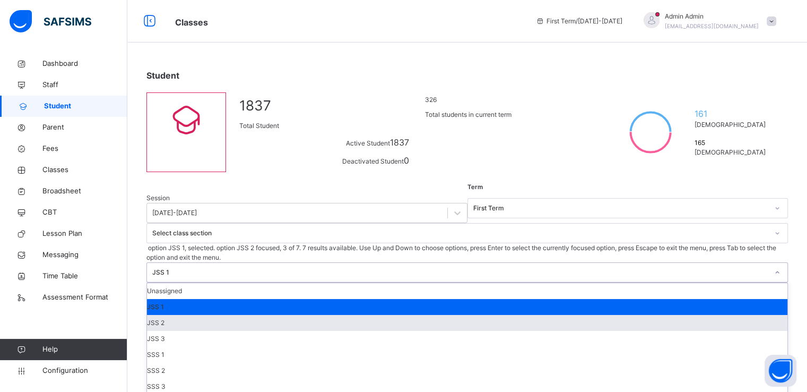
click at [435, 315] on div "JSS 2" at bounding box center [467, 323] width 640 height 16
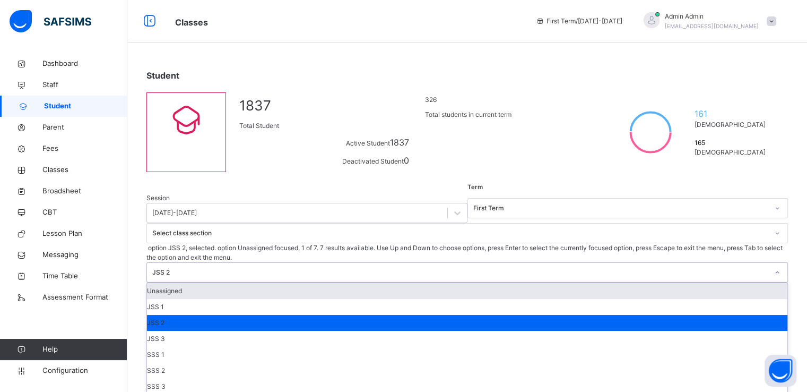
click at [447, 267] on div "JSS 2" at bounding box center [460, 272] width 616 height 10
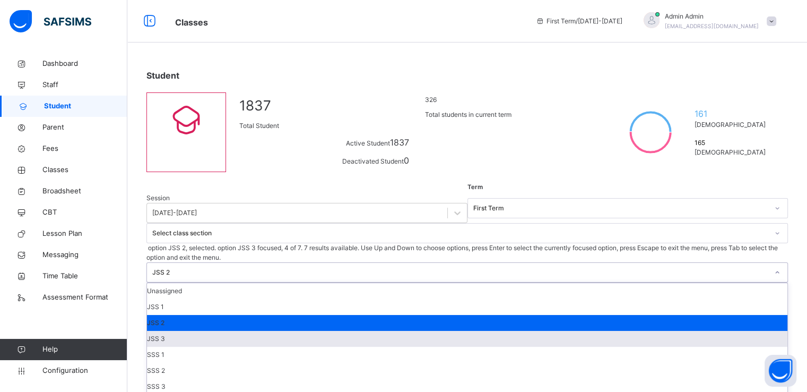
click at [425, 331] on div "JSS 3" at bounding box center [467, 339] width 640 height 16
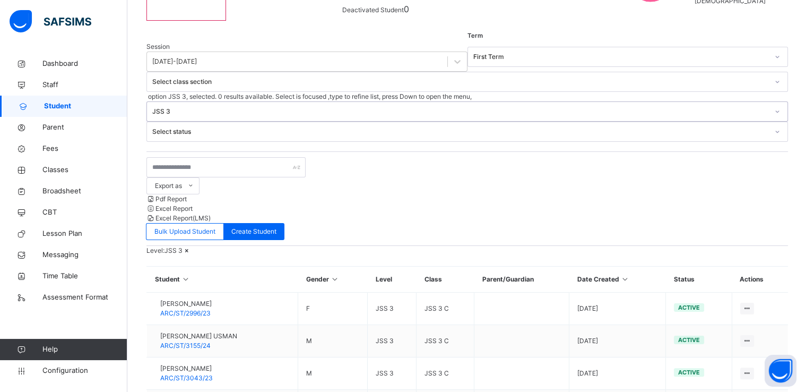
scroll to position [144, 0]
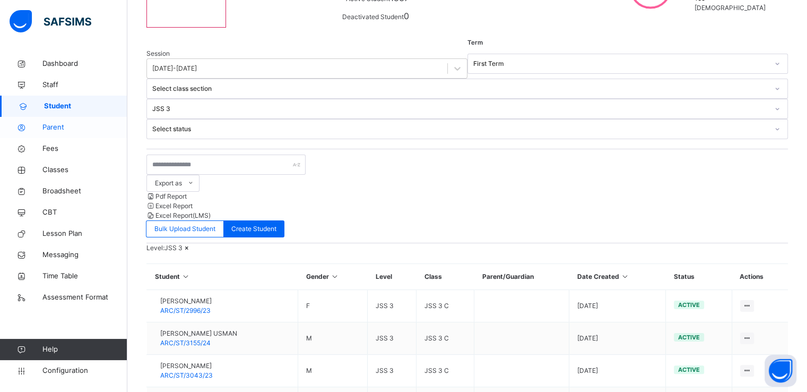
click at [53, 128] on span "Parent" at bounding box center [84, 127] width 85 height 11
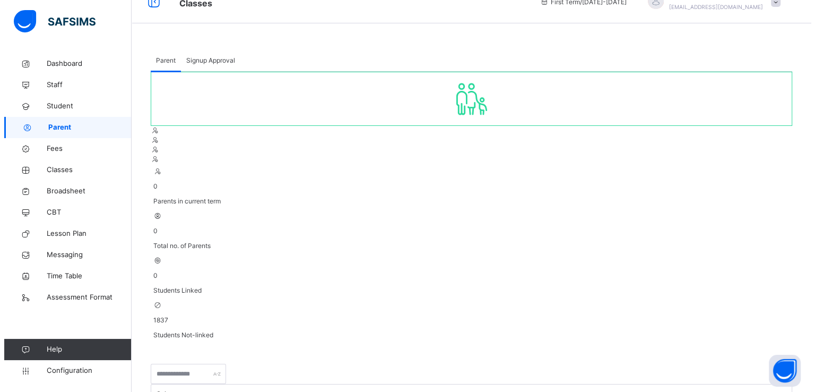
scroll to position [19, 0]
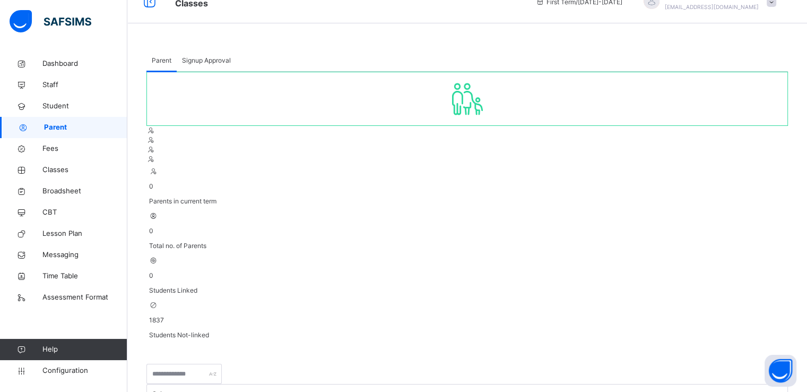
click at [206, 66] on div "Signup Approval" at bounding box center [206, 60] width 59 height 21
click at [158, 58] on span "Parent" at bounding box center [162, 61] width 20 height 10
select select "**"
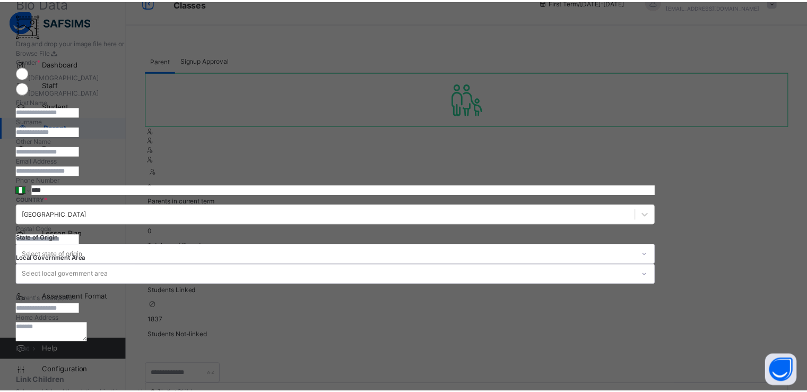
scroll to position [0, 0]
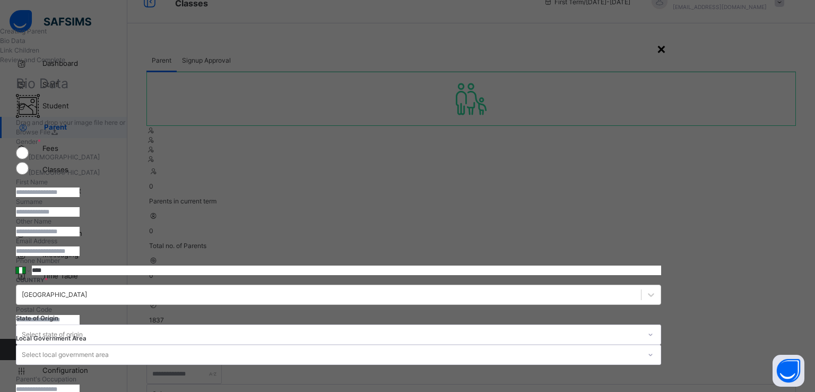
click at [666, 49] on div "×" at bounding box center [661, 48] width 10 height 22
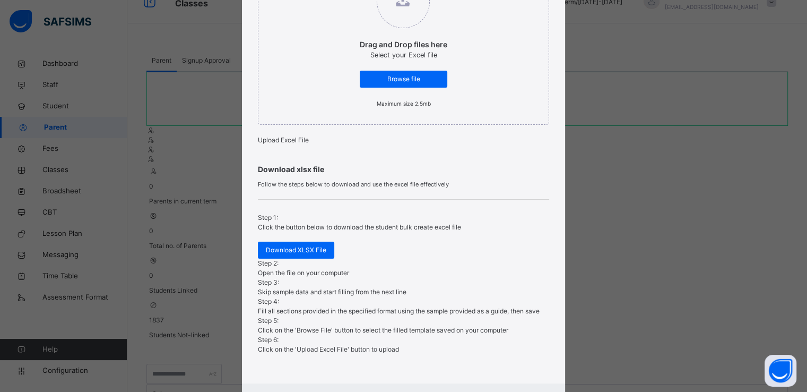
scroll to position [146, 0]
click at [388, 83] on span "Browse file" at bounding box center [404, 79] width 72 height 10
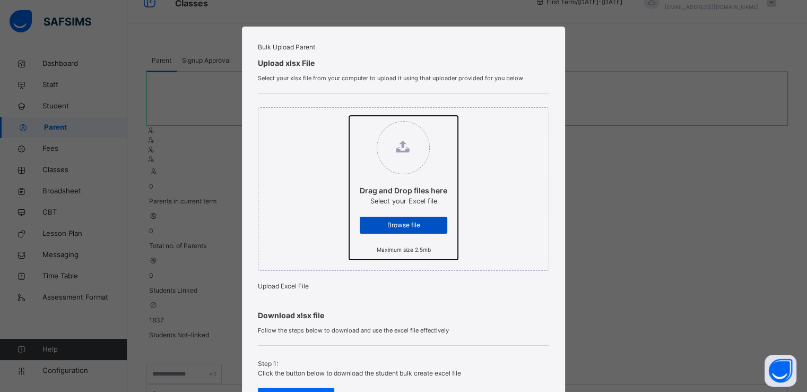
scroll to position [210, 0]
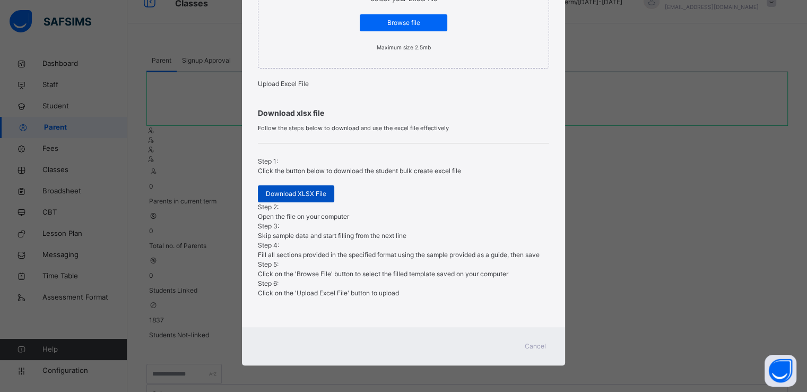
click at [294, 198] on span "Download XLSX File" at bounding box center [296, 194] width 60 height 10
click at [535, 349] on span "Cancel" at bounding box center [535, 346] width 21 height 10
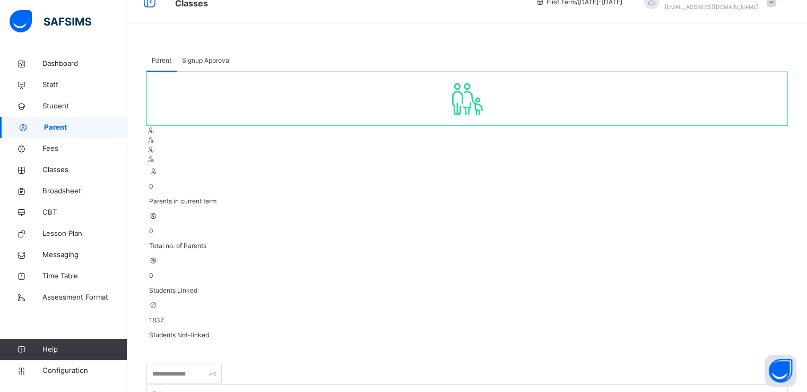
click at [209, 60] on span "Signup Approval" at bounding box center [206, 61] width 49 height 10
click at [163, 58] on span "Parent" at bounding box center [162, 61] width 20 height 10
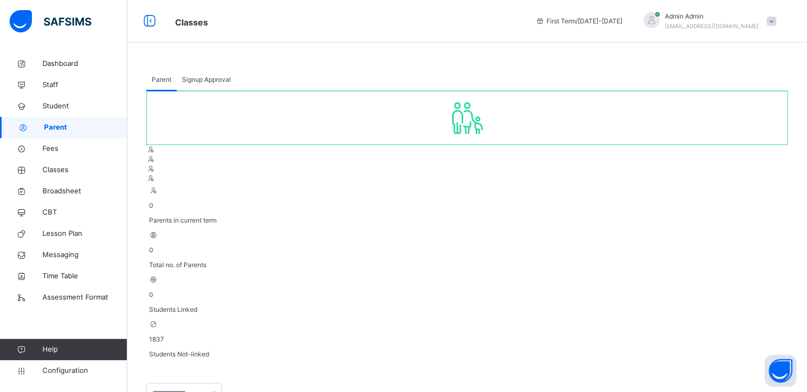
click at [197, 77] on span "Signup Approval" at bounding box center [206, 80] width 49 height 10
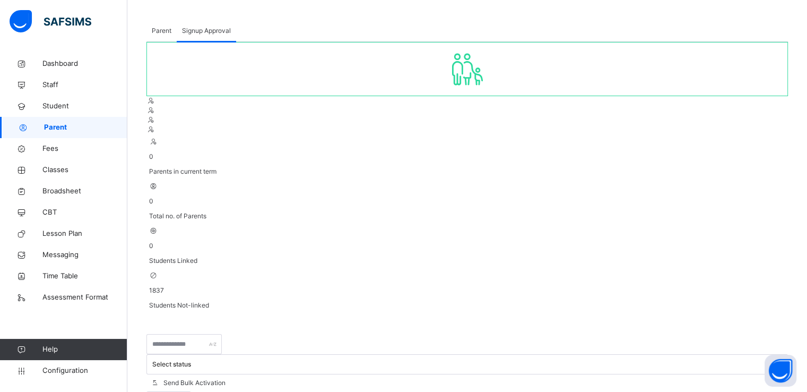
scroll to position [42, 0]
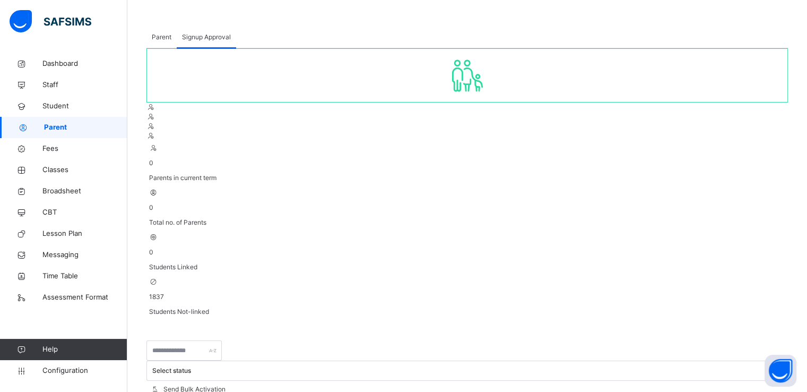
click at [159, 37] on span "Parent" at bounding box center [162, 37] width 20 height 10
click at [48, 164] on span "Classes" at bounding box center [84, 169] width 85 height 11
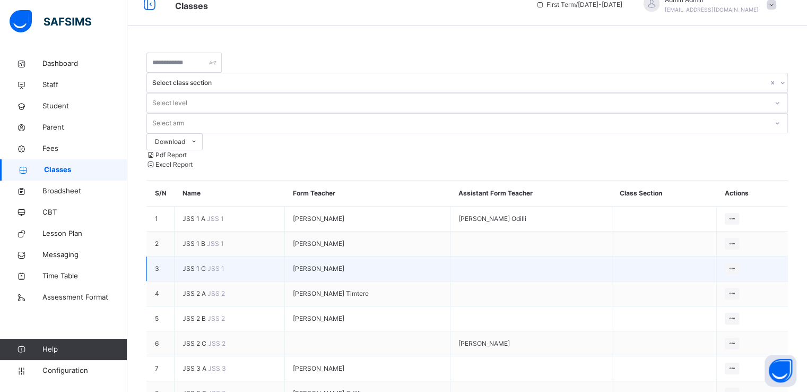
scroll to position [13, 0]
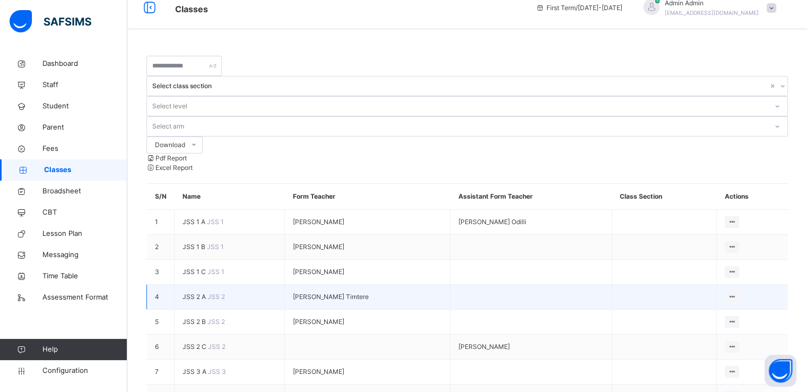
click at [192, 292] on span "JSS 2 A" at bounding box center [194, 296] width 25 height 8
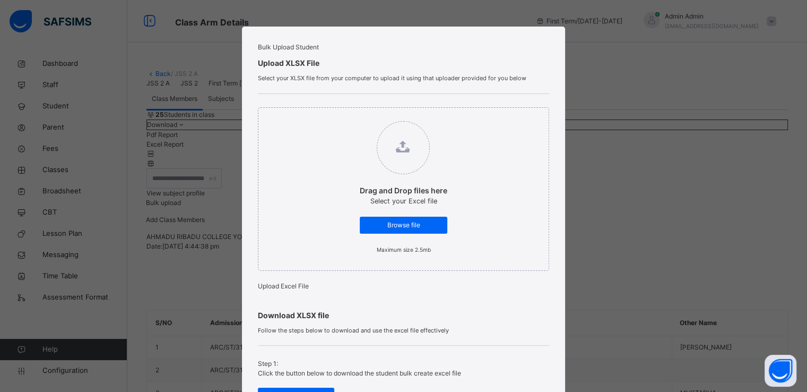
scroll to position [210, 0]
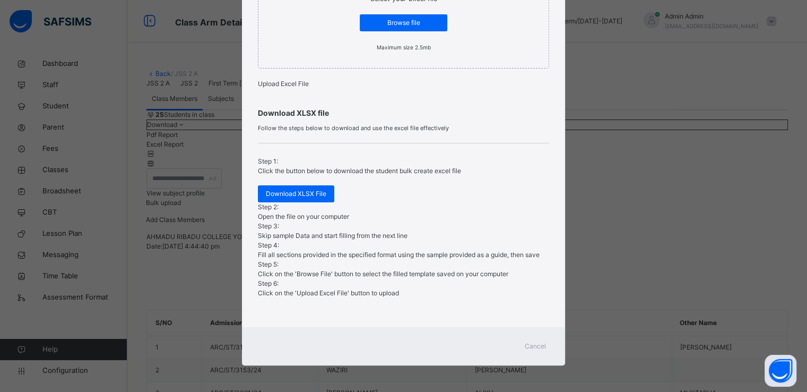
click at [528, 351] on div "Cancel" at bounding box center [535, 345] width 38 height 17
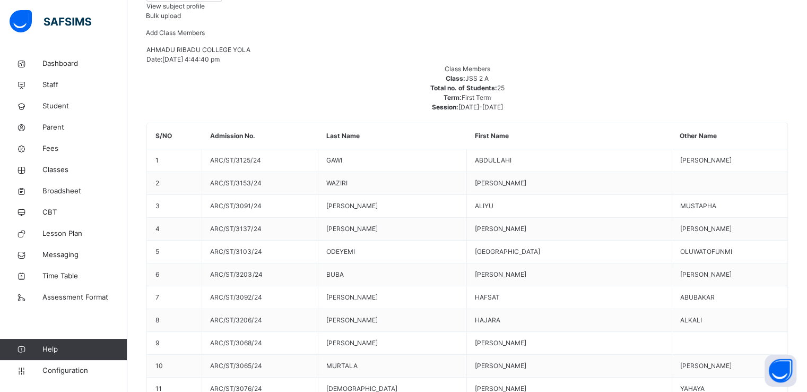
scroll to position [187, 0]
click at [205, 10] on span "View subject profile" at bounding box center [175, 6] width 58 height 8
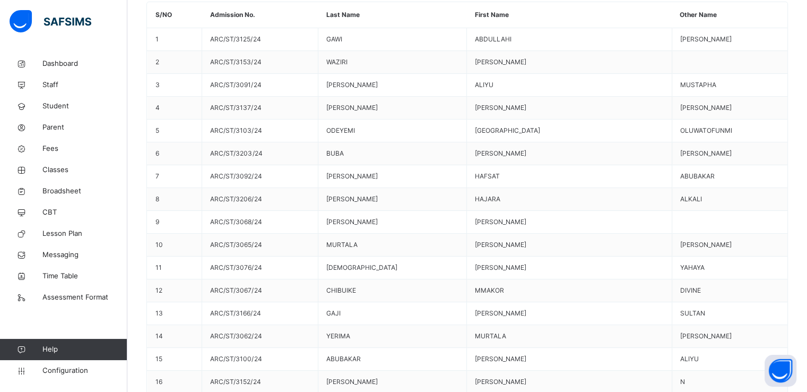
scroll to position [6, 407]
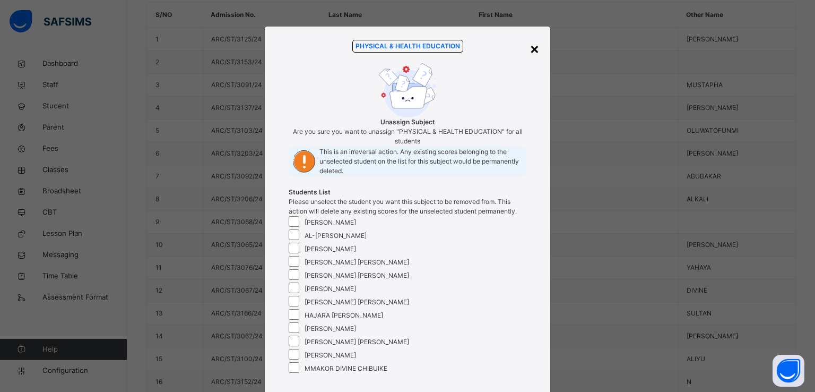
click at [532, 48] on div "×" at bounding box center [534, 48] width 10 height 22
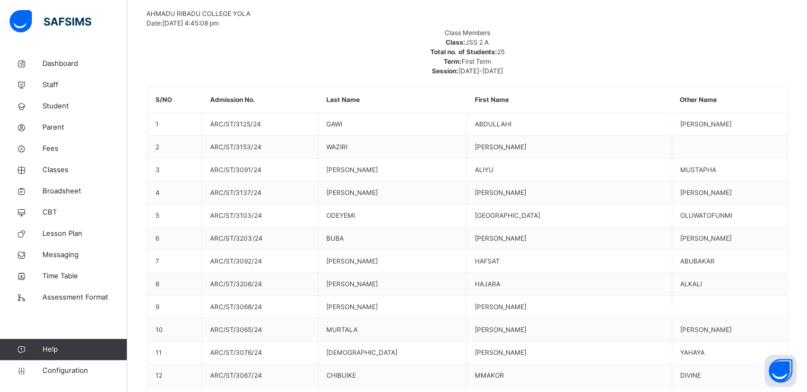
scroll to position [125, 0]
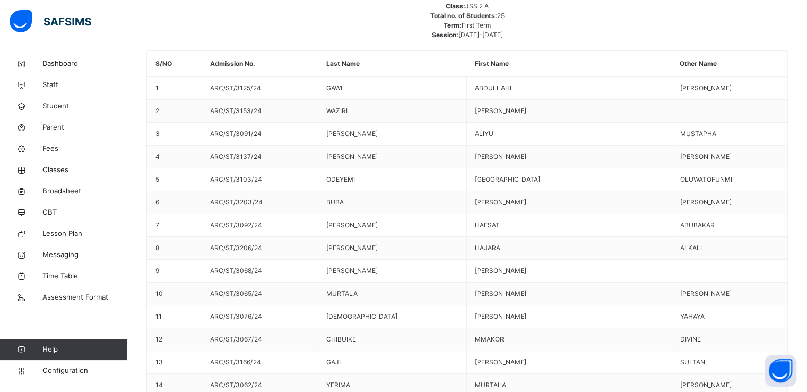
scroll to position [242, 0]
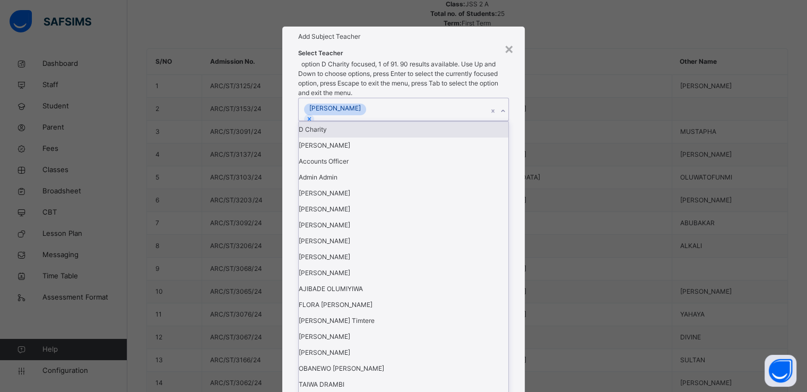
click at [505, 112] on icon at bounding box center [503, 111] width 4 height 2
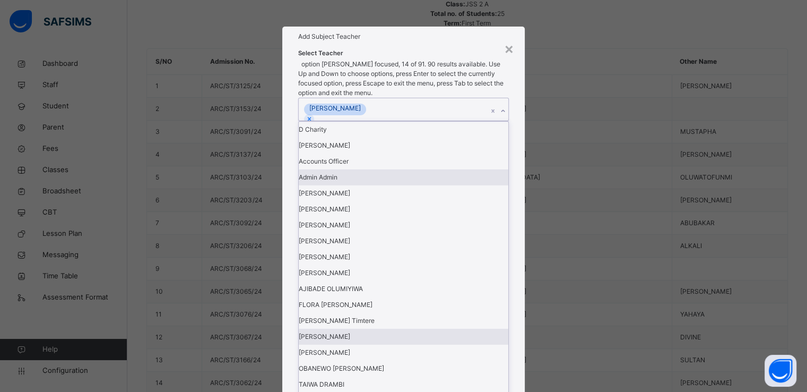
scroll to position [288, 0]
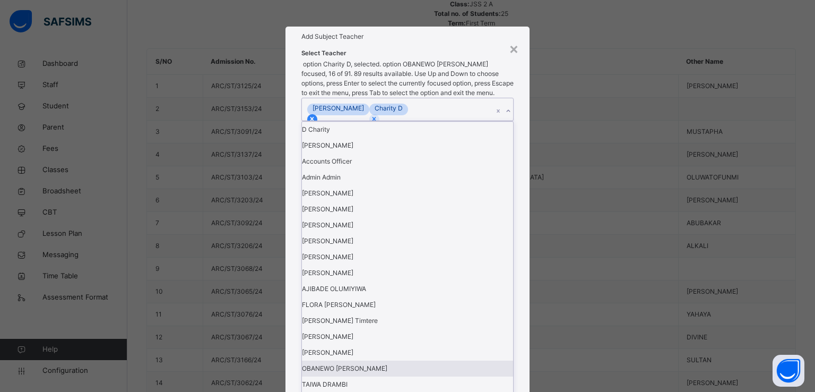
click at [314, 120] on icon at bounding box center [312, 119] width 4 height 4
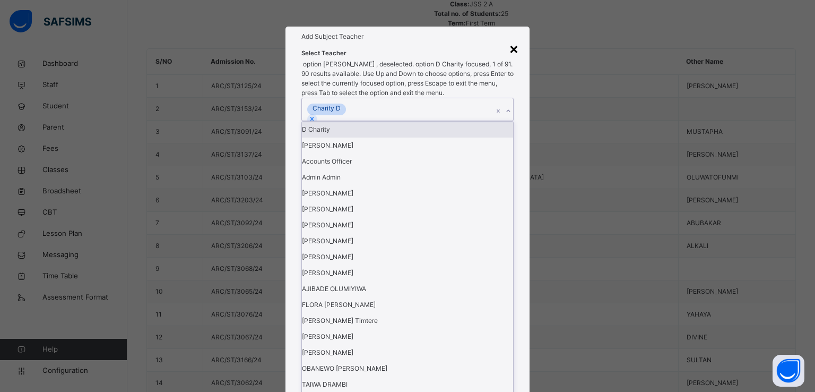
click at [511, 59] on div "×" at bounding box center [514, 48] width 10 height 22
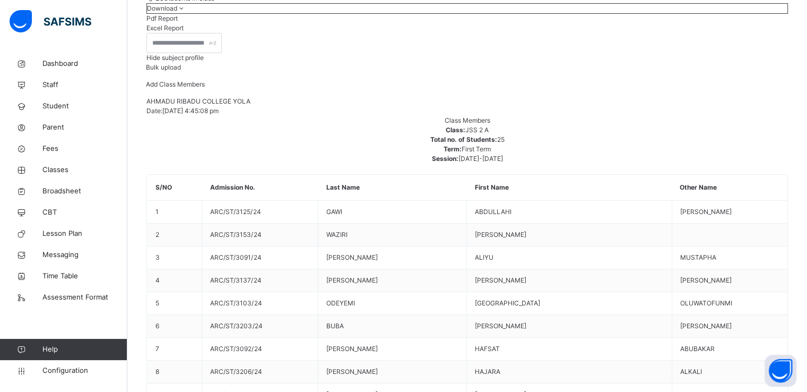
scroll to position [117, 0]
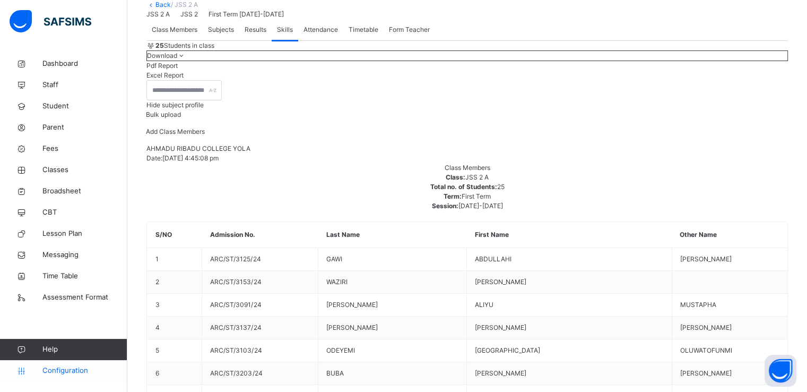
click at [58, 370] on span "Configuration" at bounding box center [84, 370] width 84 height 11
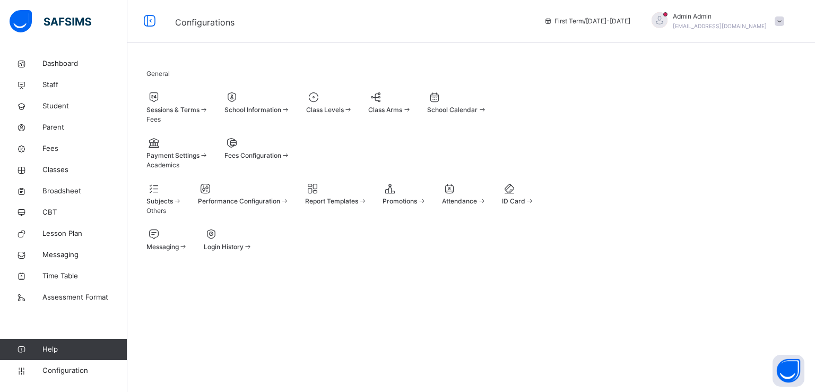
click at [180, 113] on span "Sessions & Terms" at bounding box center [172, 110] width 53 height 8
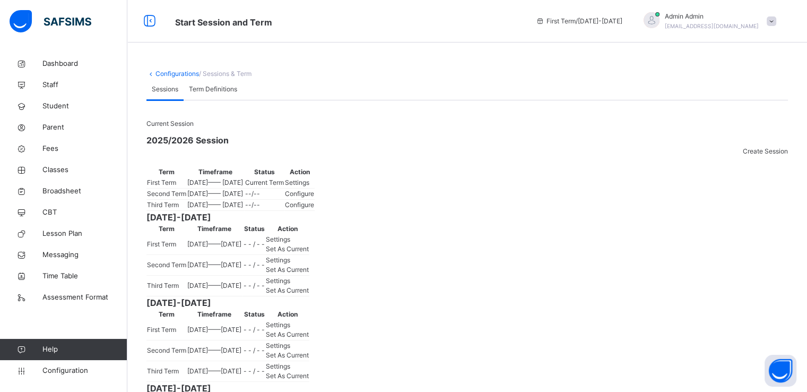
click at [309, 186] on span "Settings" at bounding box center [297, 182] width 24 height 8
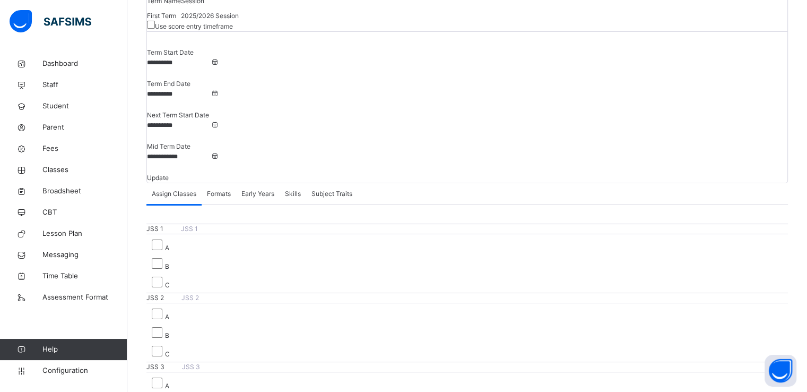
scroll to position [84, 0]
click at [296, 187] on span "Skills" at bounding box center [293, 192] width 16 height 10
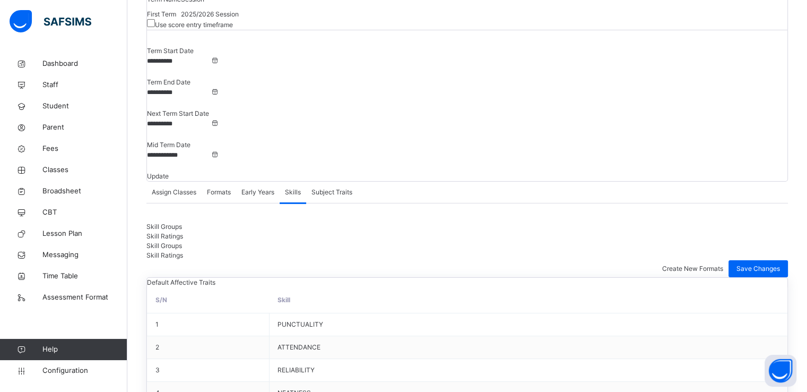
scroll to position [295, 0]
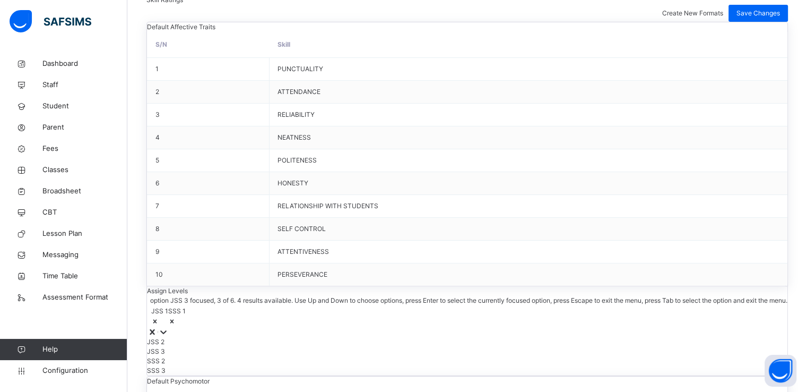
click at [281, 351] on div "option JSS 3 focused, 3 of 6. 4 results available. Use Up and Down to choose op…" at bounding box center [467, 336] width 640 height 80
click at [229, 350] on div "JSS 3" at bounding box center [467, 351] width 640 height 10
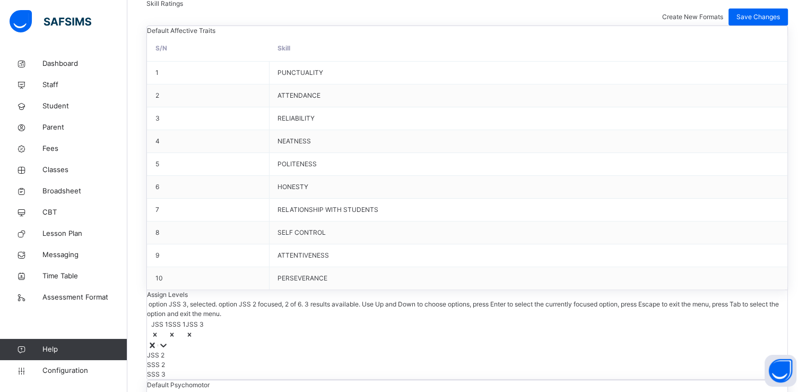
click at [229, 350] on div "JSS 2" at bounding box center [467, 355] width 640 height 10
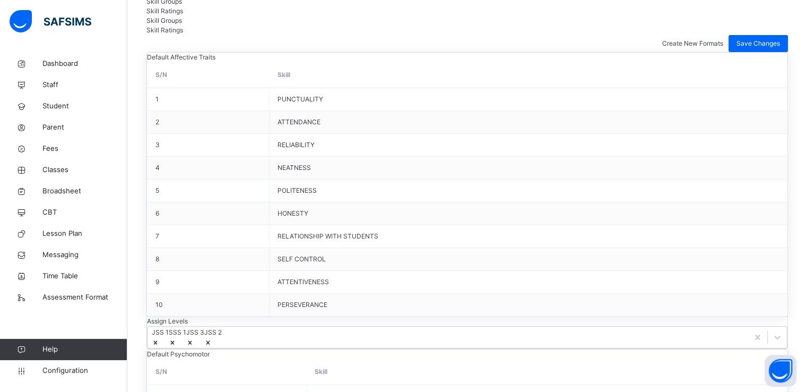
click at [229, 349] on div "Assign Levels JSS 1 SSS 1 JSS 3 JSS 2" at bounding box center [466, 332] width 641 height 32
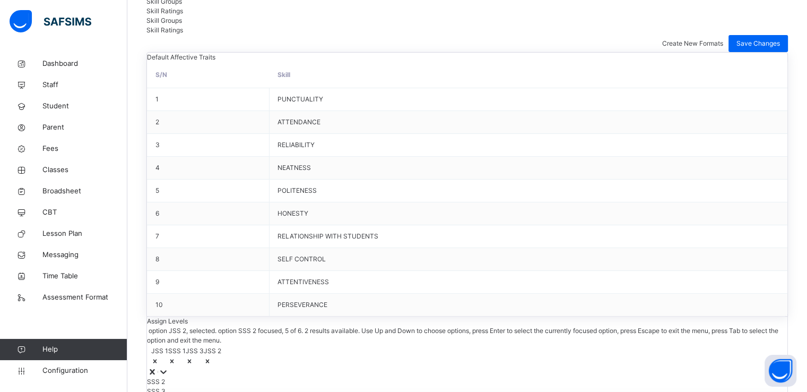
scroll to position [318, 0]
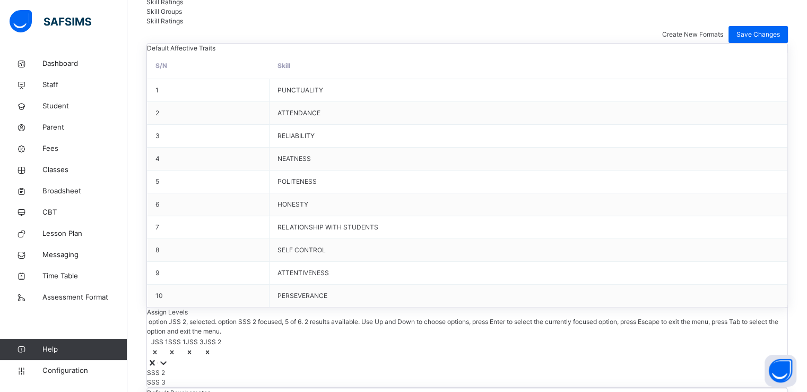
click at [281, 351] on div "Assign Levels option JSS 2, selected. option SSS 2 focused, 5 of 6. 2 results a…" at bounding box center [466, 347] width 641 height 80
click at [210, 384] on div "SSS 3" at bounding box center [467, 382] width 640 height 10
click at [191, 376] on div "SSS 2" at bounding box center [467, 373] width 640 height 10
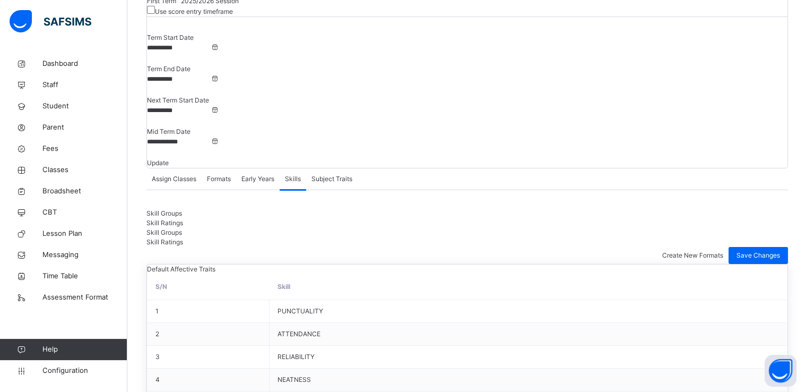
scroll to position [98, 0]
click at [759, 250] on span "Save Changes" at bounding box center [758, 255] width 44 height 10
click at [56, 170] on span "Classes" at bounding box center [84, 169] width 85 height 11
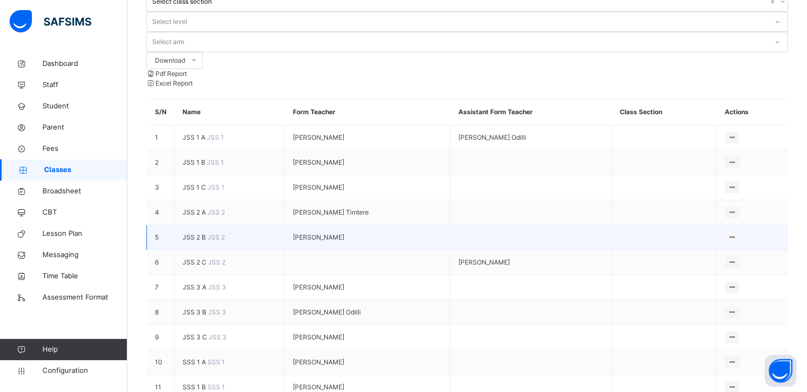
scroll to position [103, 0]
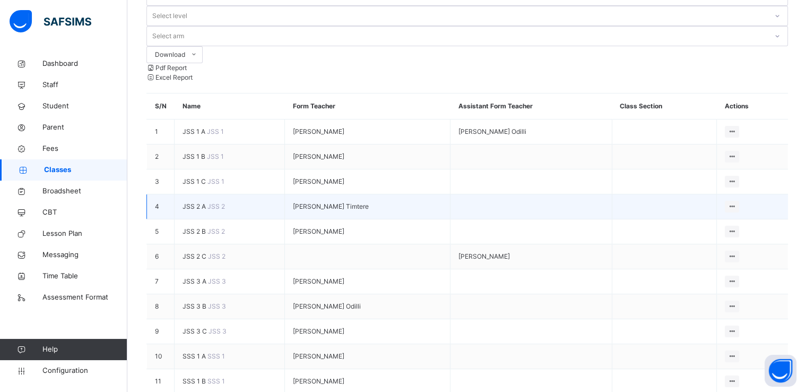
click at [194, 202] on span "JSS 2 A" at bounding box center [194, 206] width 25 height 8
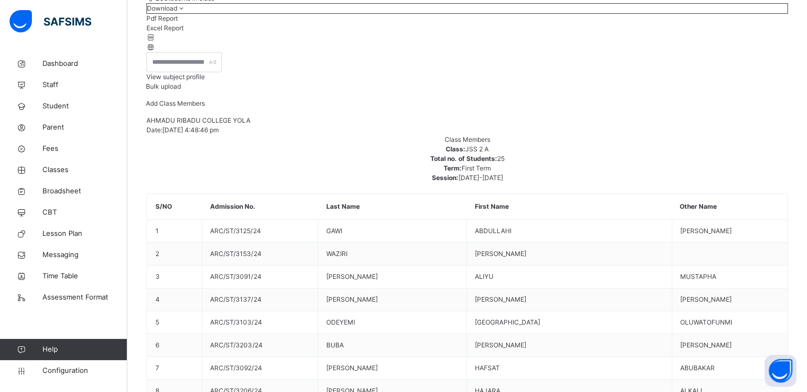
scroll to position [118, 0]
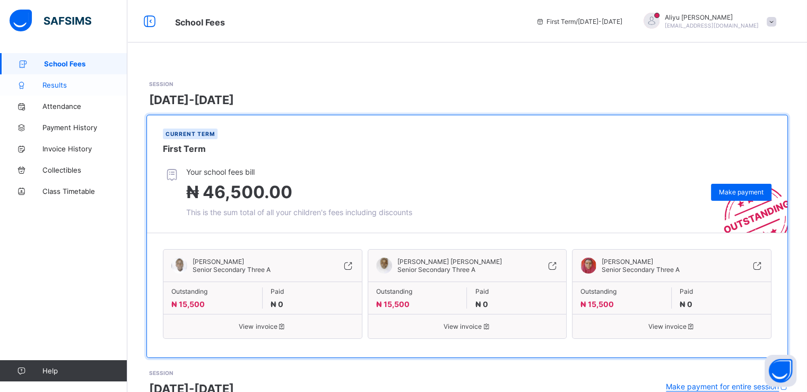
click at [51, 83] on span "Results" at bounding box center [84, 85] width 85 height 8
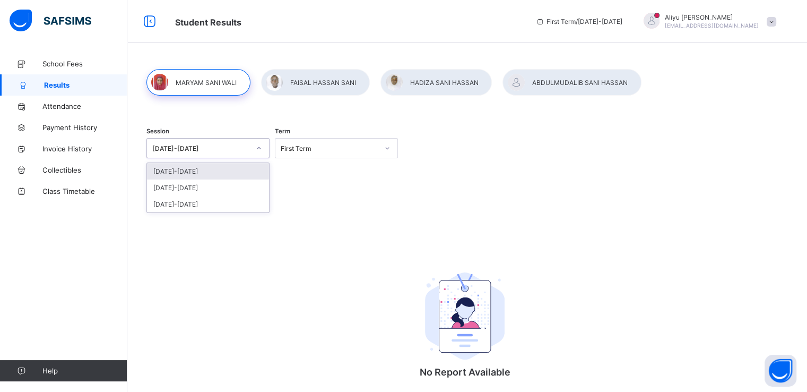
click at [229, 152] on div "[DATE]-[DATE]" at bounding box center [198, 148] width 102 height 15
click at [183, 189] on div "[DATE]-[DATE]" at bounding box center [208, 187] width 122 height 16
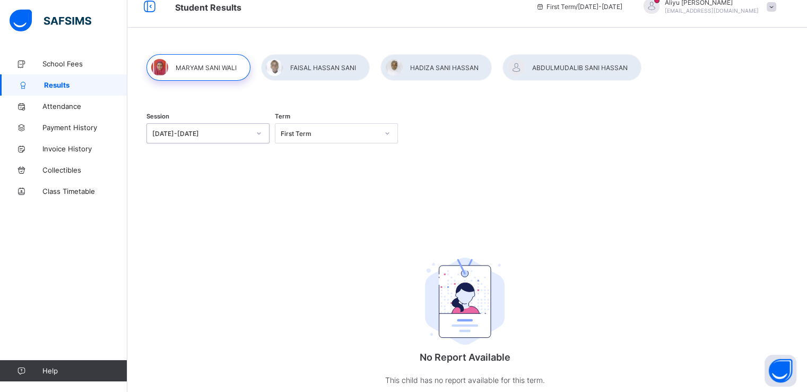
scroll to position [10, 0]
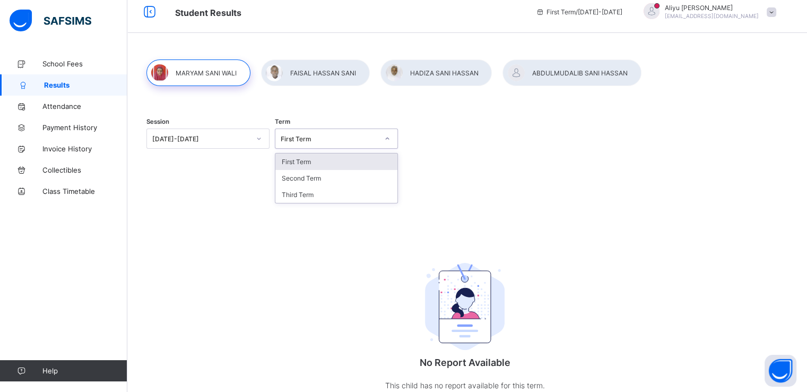
click at [330, 141] on div "First Term" at bounding box center [330, 139] width 98 height 8
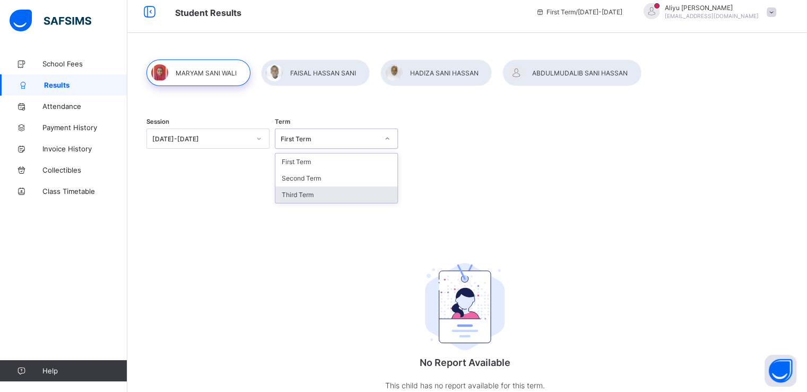
click at [297, 194] on div "Third Term" at bounding box center [336, 194] width 122 height 16
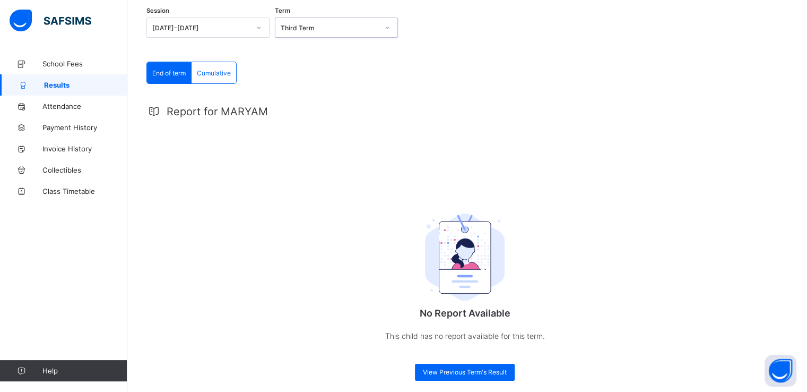
scroll to position [131, 0]
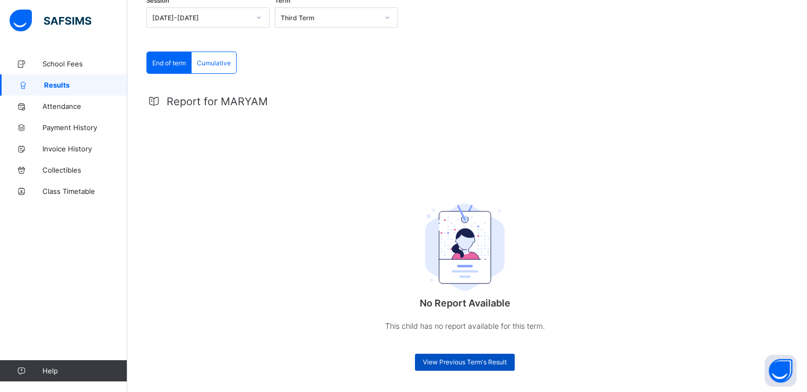
click at [458, 359] on span "View Previous Term's Result" at bounding box center [465, 362] width 84 height 8
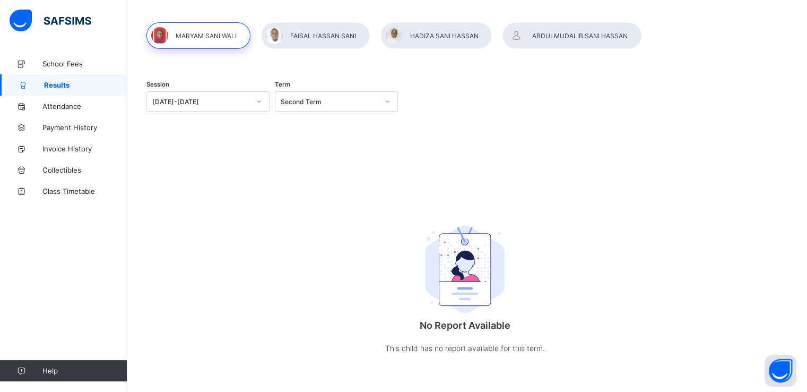
scroll to position [0, 0]
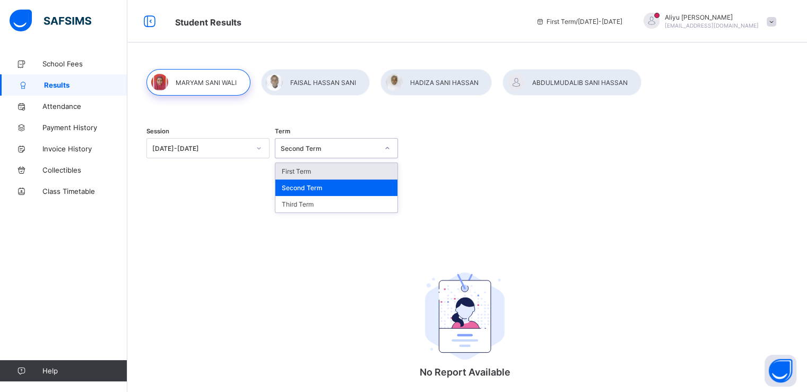
click at [358, 149] on div "Second Term" at bounding box center [330, 148] width 98 height 8
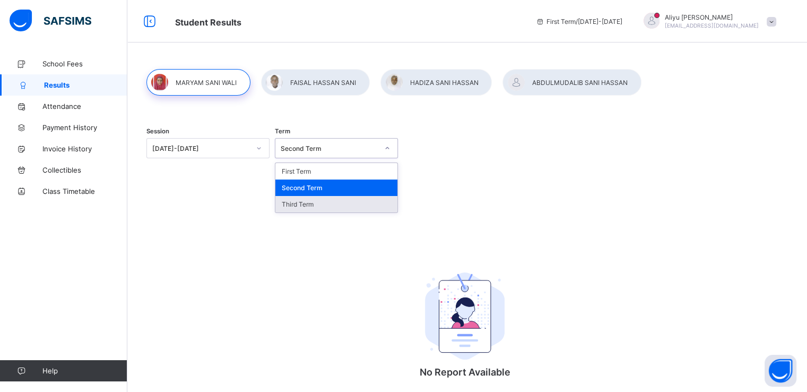
click at [298, 204] on div "Third Term" at bounding box center [336, 204] width 122 height 16
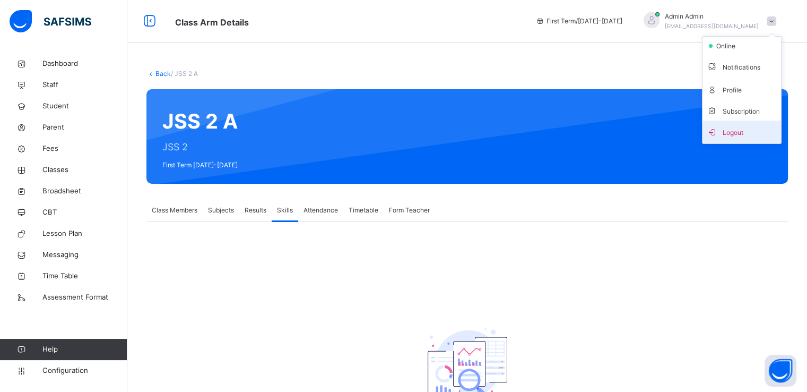
click at [735, 132] on span "Logout" at bounding box center [742, 132] width 70 height 14
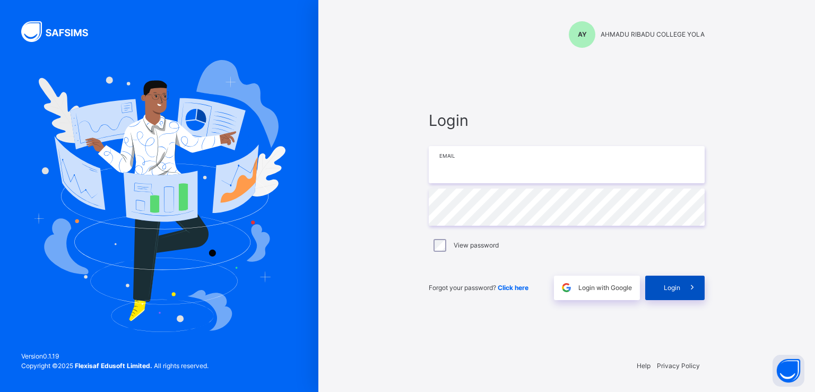
type input "**********"
click at [670, 291] on span "Login" at bounding box center [672, 288] width 16 height 10
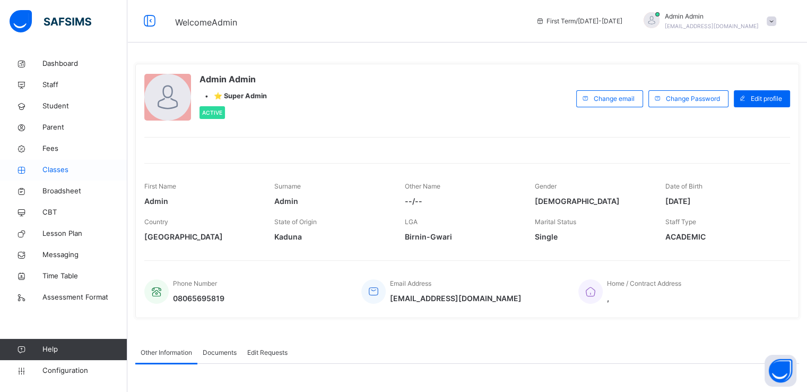
click at [58, 169] on span "Classes" at bounding box center [84, 169] width 85 height 11
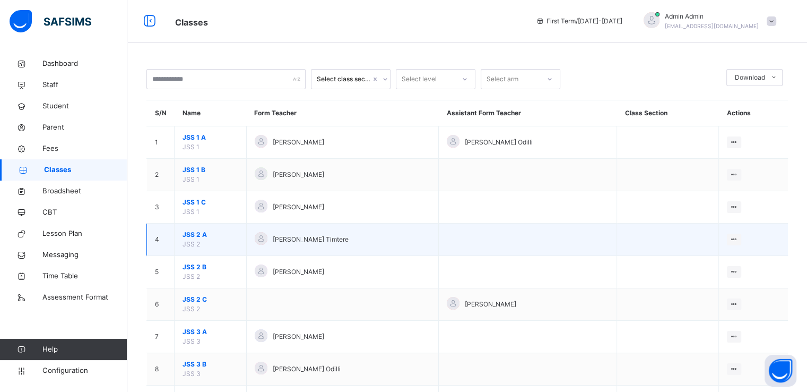
click at [192, 232] on span "JSS 2 A" at bounding box center [210, 235] width 56 height 10
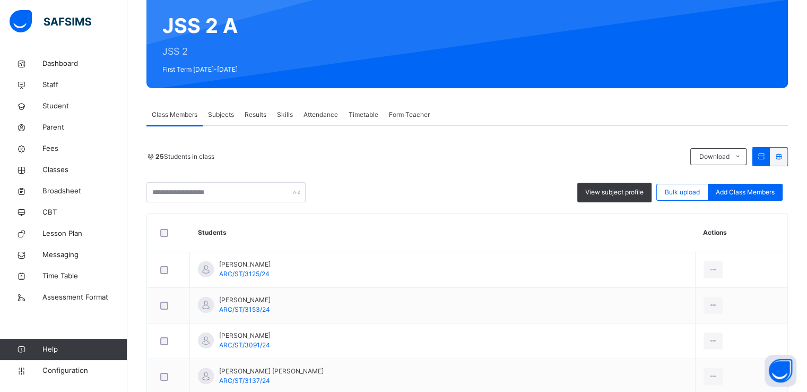
scroll to position [97, 0]
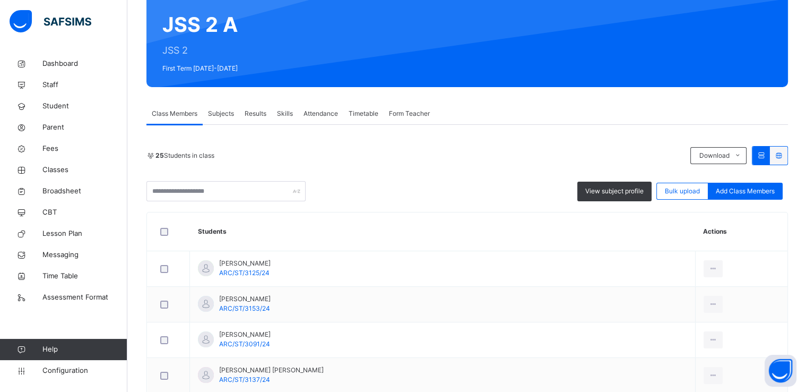
click at [281, 109] on span "Skills" at bounding box center [285, 114] width 16 height 10
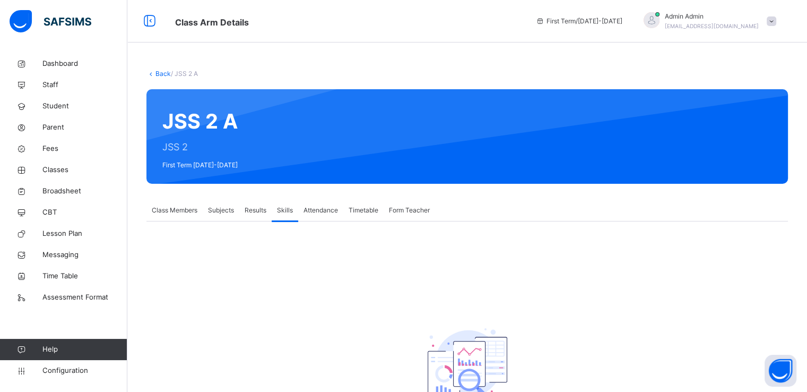
scroll to position [69, 0]
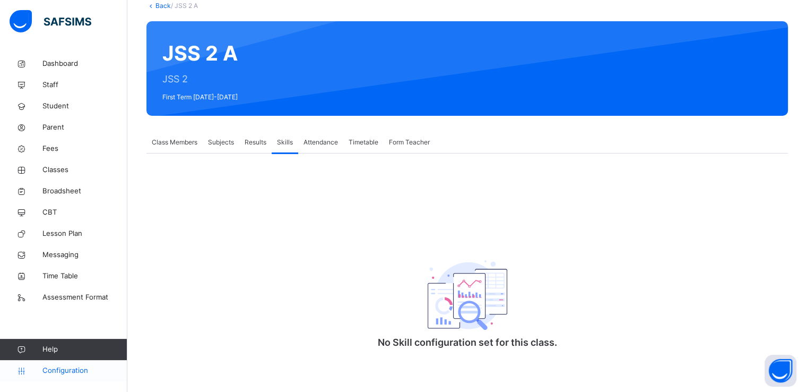
click at [45, 368] on span "Configuration" at bounding box center [84, 370] width 84 height 11
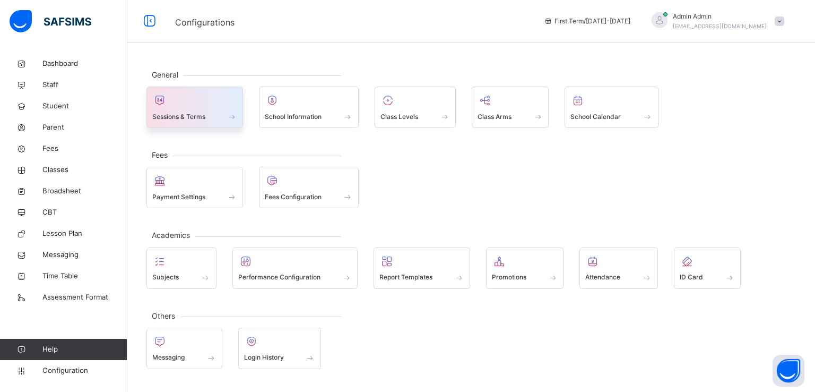
click at [190, 123] on div "Sessions & Terms" at bounding box center [194, 106] width 97 height 41
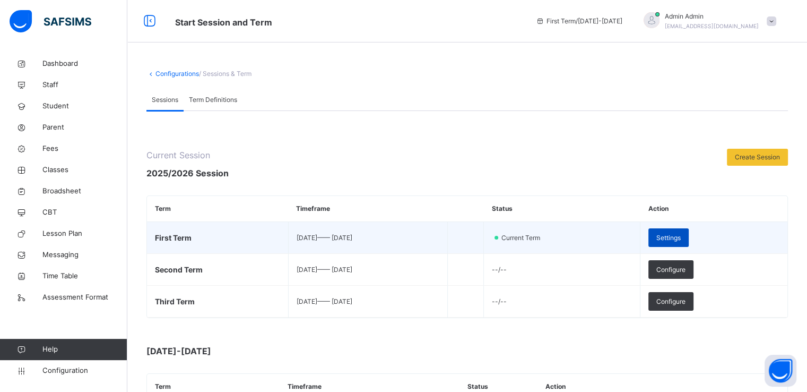
click at [681, 234] on span "Settings" at bounding box center [668, 238] width 24 height 10
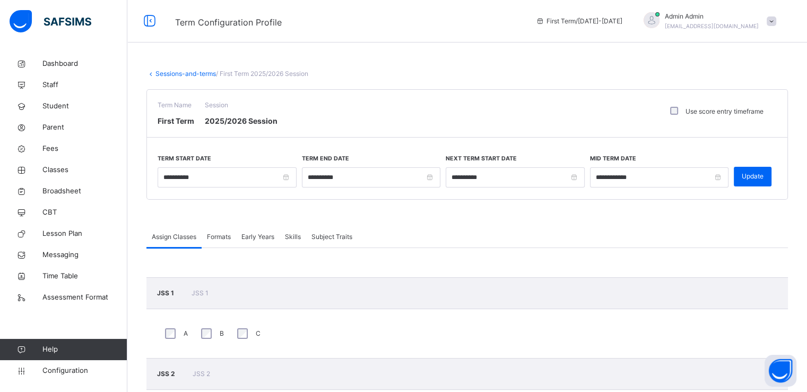
scroll to position [106, 0]
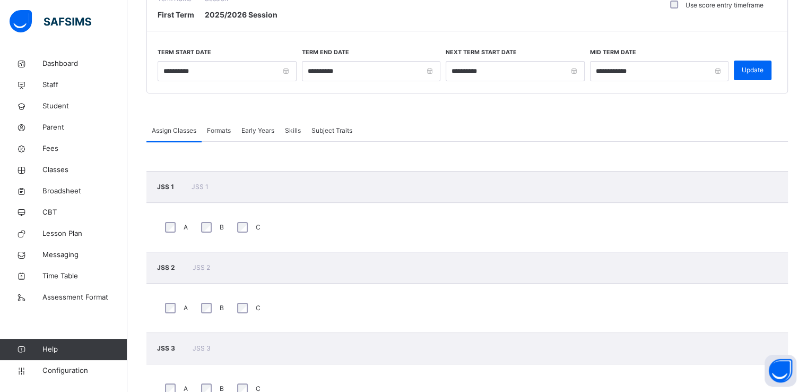
click at [291, 132] on span "Skills" at bounding box center [293, 131] width 16 height 10
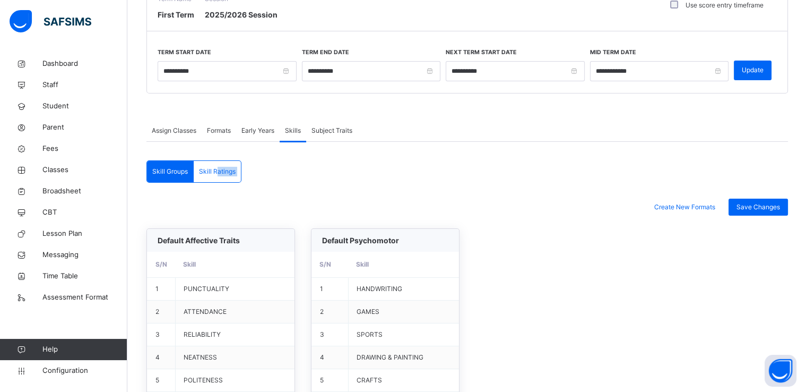
drag, startPoint x: 218, startPoint y: 178, endPoint x: 432, endPoint y: 223, distance: 219.0
click at [432, 223] on div "Skill Groups Skill Ratings Skill Groups Skill Ratings Create New Formats Save C…" at bounding box center [466, 377] width 641 height 435
click at [206, 171] on span "Skill Ratings" at bounding box center [217, 172] width 37 height 10
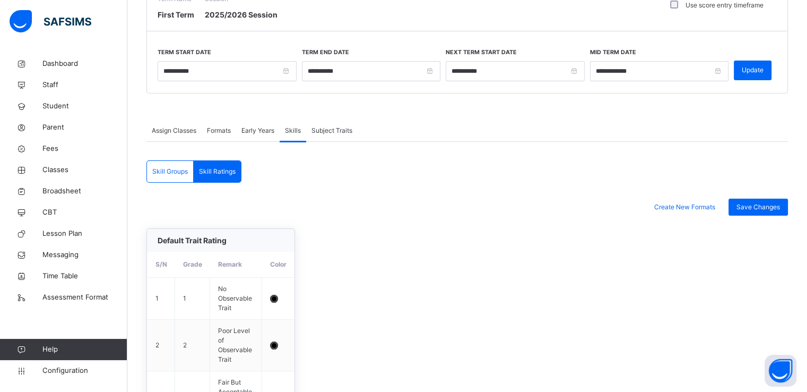
scroll to position [325, 0]
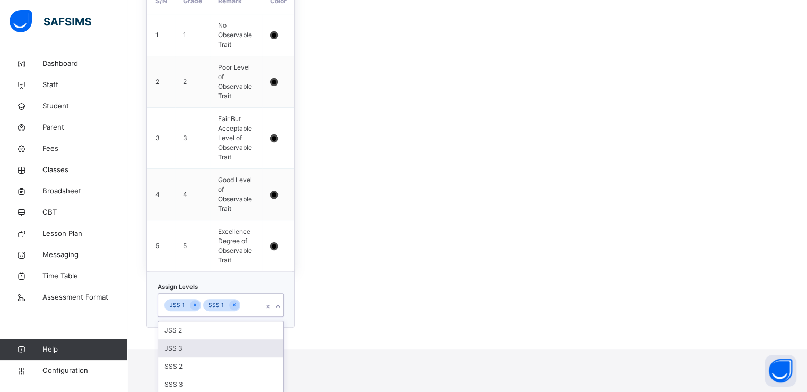
click at [280, 316] on div "option JSS 3 focused, 2 of 4. 4 results available. Use Up and Down to choose op…" at bounding box center [221, 304] width 126 height 23
click at [223, 370] on div "SSS 2" at bounding box center [220, 366] width 125 height 18
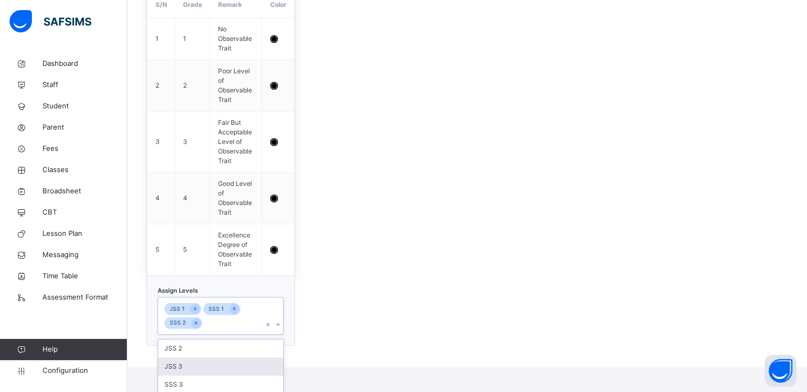
click at [223, 370] on div "JSS 3" at bounding box center [220, 366] width 125 height 18
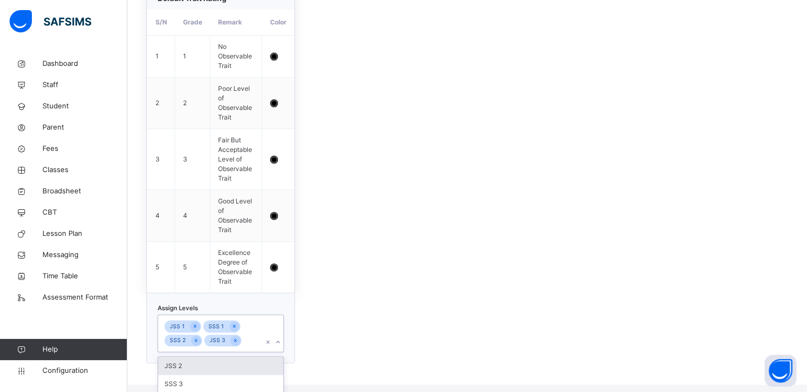
click at [223, 370] on div "JSS 2" at bounding box center [220, 366] width 125 height 18
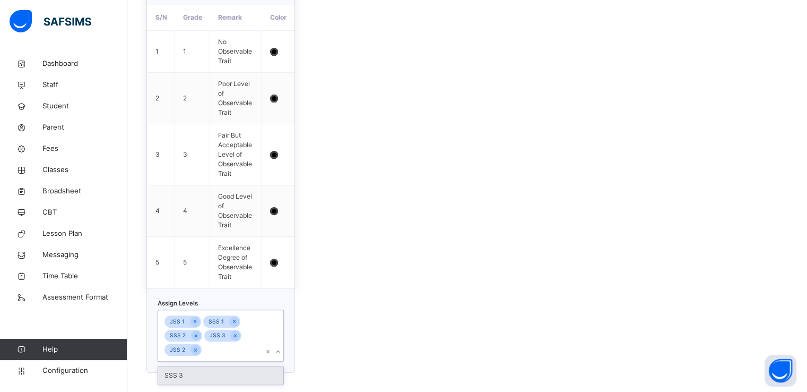
click at [233, 377] on div "SSS 3" at bounding box center [220, 375] width 125 height 18
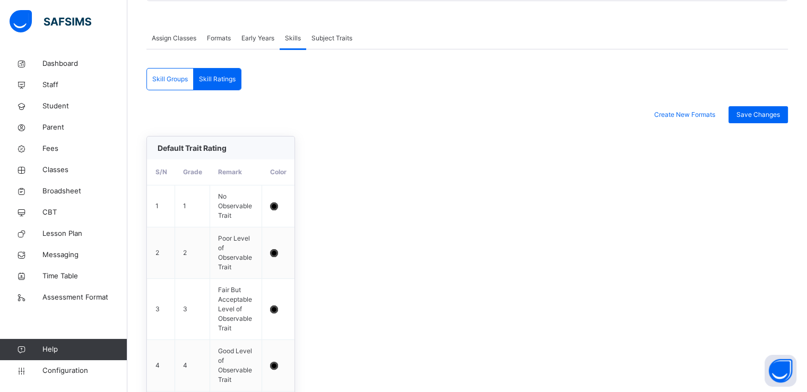
scroll to position [177, 0]
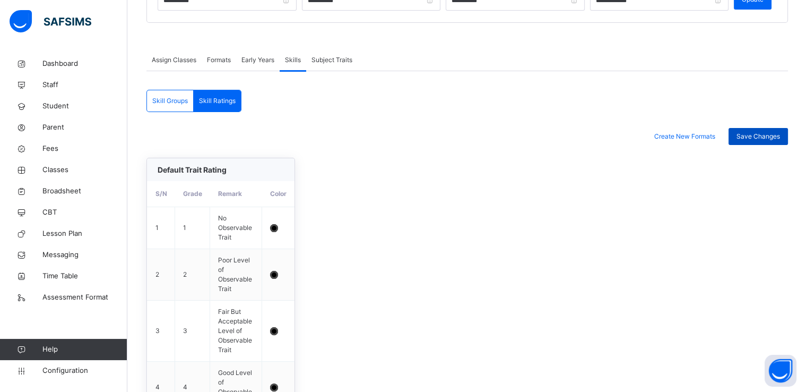
click at [750, 134] on span "Save Changes" at bounding box center [758, 137] width 44 height 10
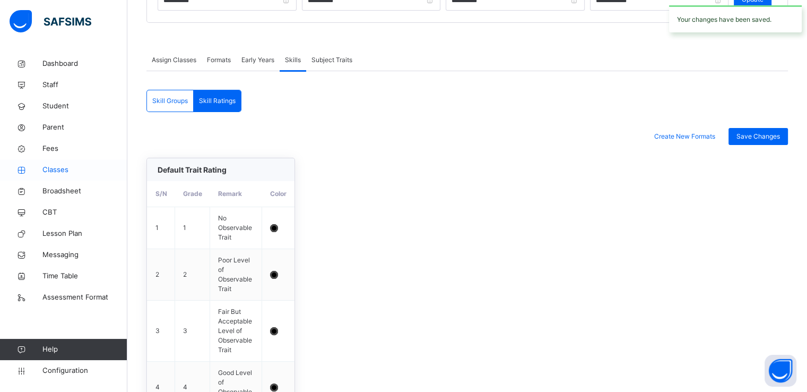
click at [53, 168] on span "Classes" at bounding box center [84, 169] width 85 height 11
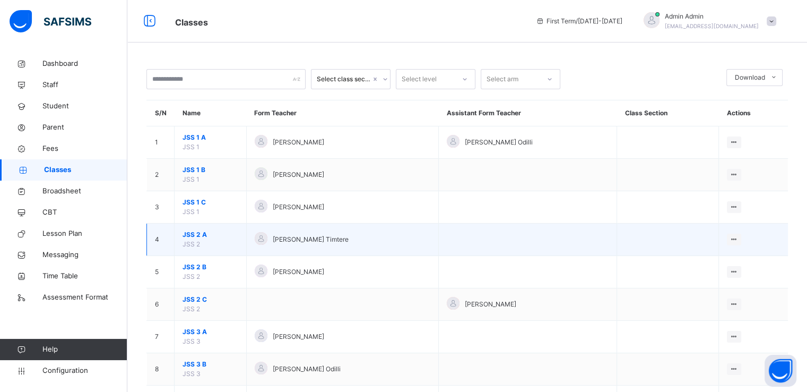
click at [189, 232] on span "JSS 2 A" at bounding box center [210, 235] width 56 height 10
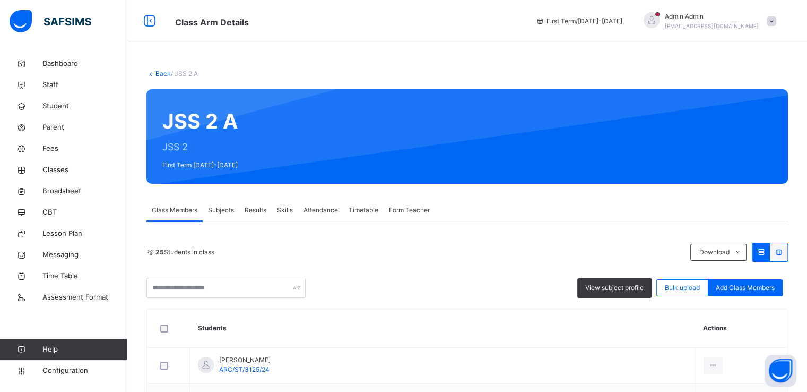
click at [283, 213] on span "Skills" at bounding box center [285, 210] width 16 height 10
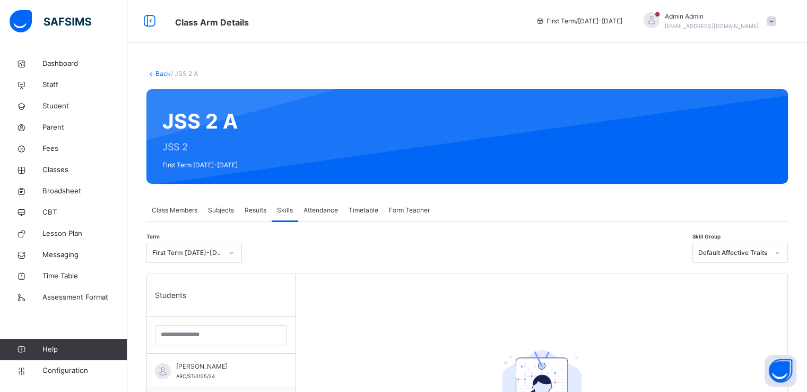
scroll to position [300, 0]
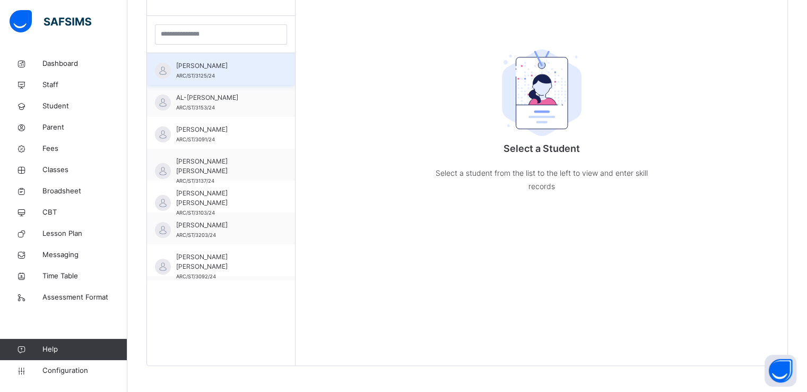
click at [204, 71] on div "[PERSON_NAME] GAWI ARC/ST/3125/24" at bounding box center [223, 70] width 95 height 19
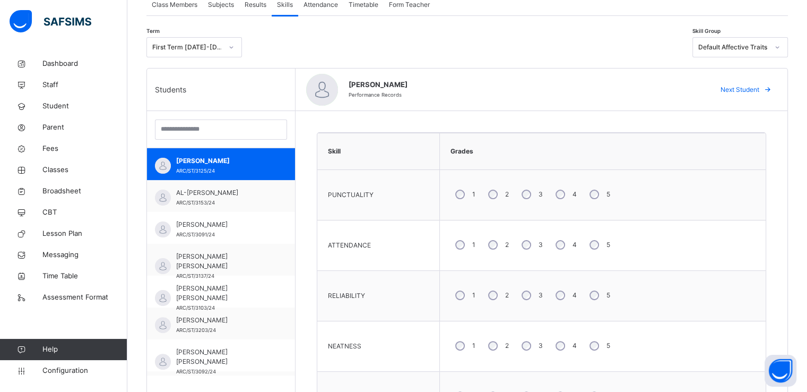
scroll to position [204, 0]
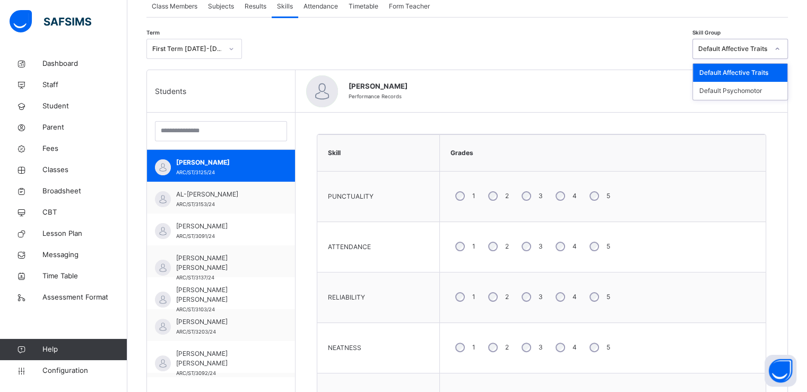
click at [737, 49] on div "Default Affective Traits" at bounding box center [733, 49] width 70 height 10
click at [724, 90] on div "Default Psychomotor" at bounding box center [740, 91] width 94 height 18
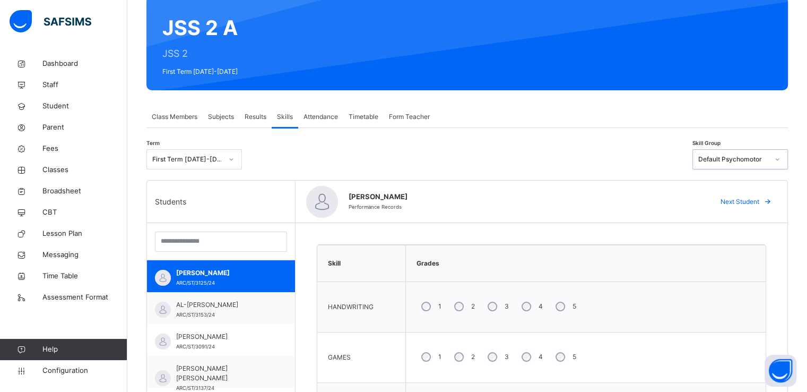
scroll to position [93, 0]
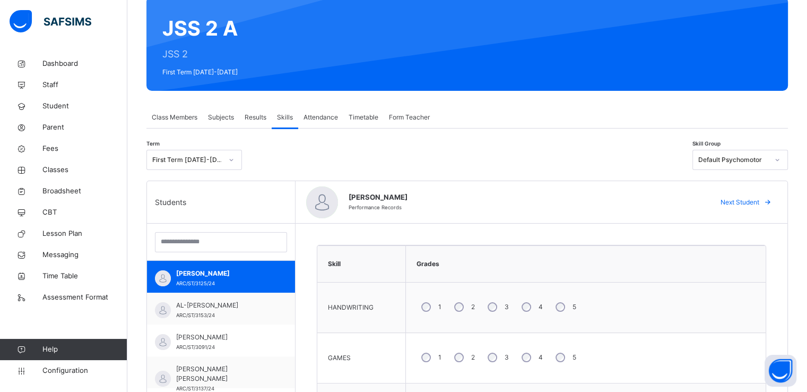
click at [257, 117] on span "Results" at bounding box center [256, 117] width 22 height 10
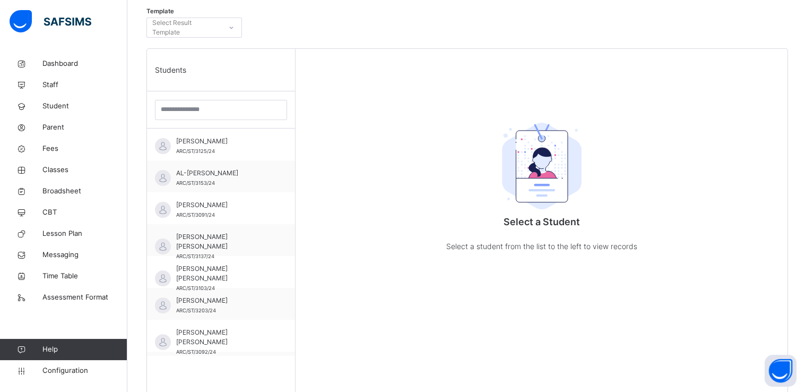
scroll to position [142, 0]
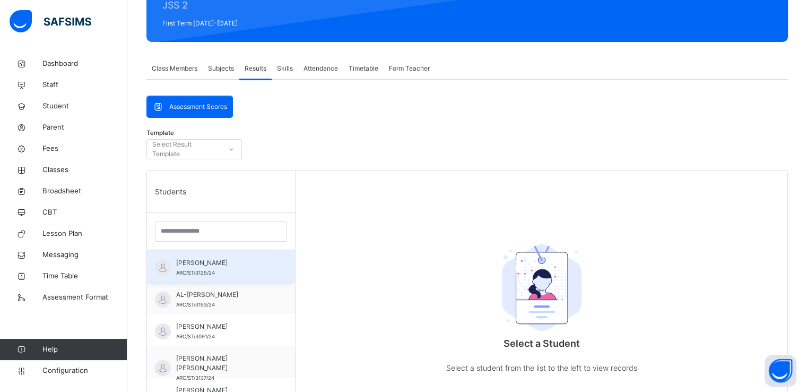
click at [202, 262] on span "[PERSON_NAME]" at bounding box center [223, 263] width 95 height 10
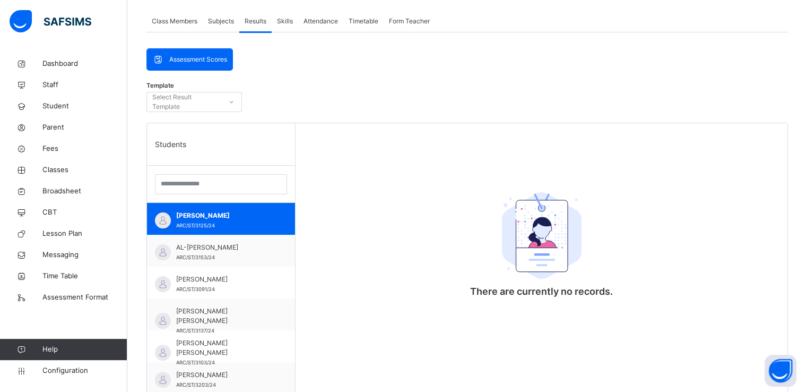
scroll to position [82, 0]
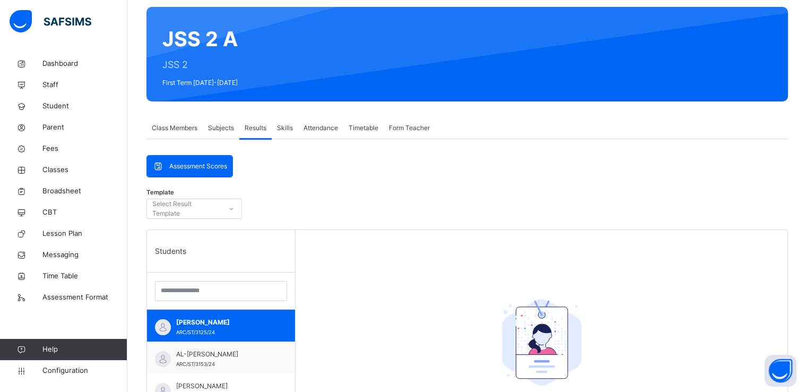
click at [178, 124] on span "Class Members" at bounding box center [175, 128] width 46 height 10
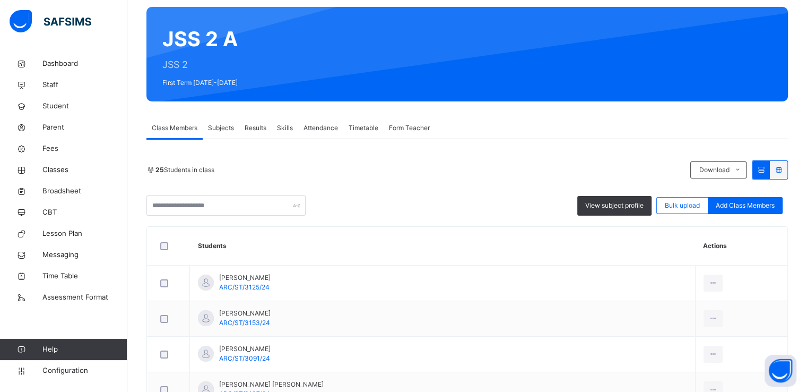
click at [221, 126] on span "Subjects" at bounding box center [221, 128] width 26 height 10
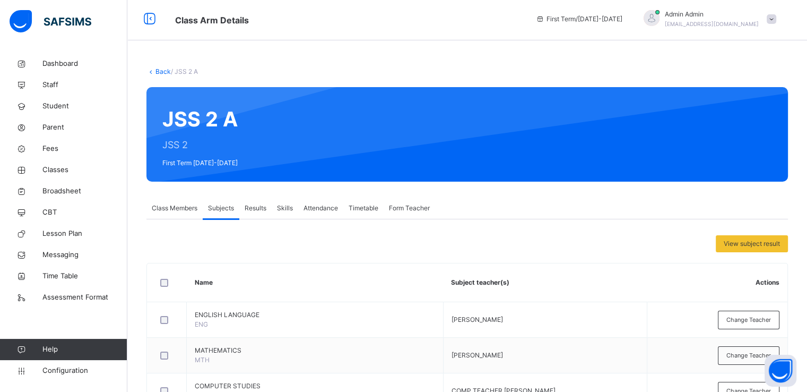
scroll to position [2, 0]
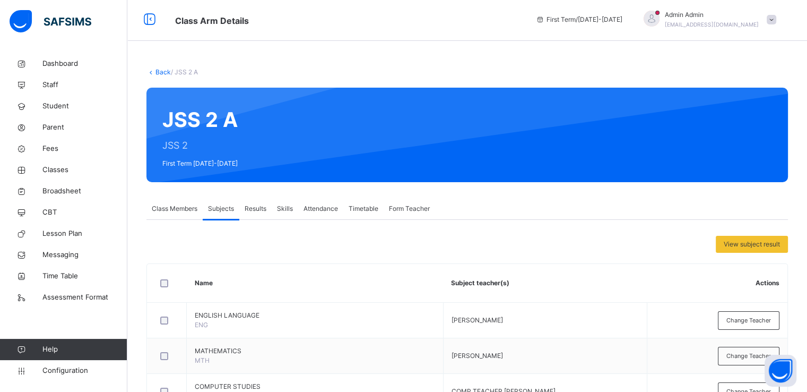
click at [409, 212] on span "Form Teacher" at bounding box center [409, 209] width 41 height 10
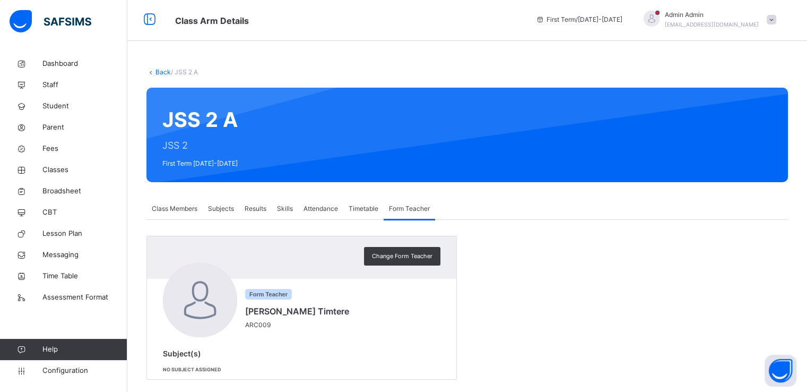
scroll to position [16, 0]
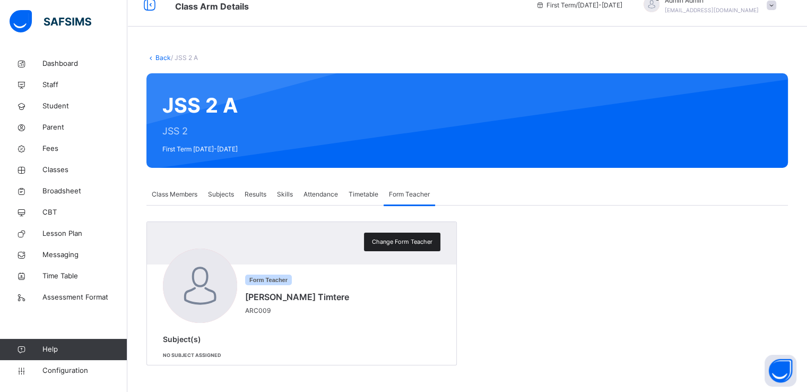
click at [394, 236] on div "Change Form Teacher" at bounding box center [402, 241] width 76 height 19
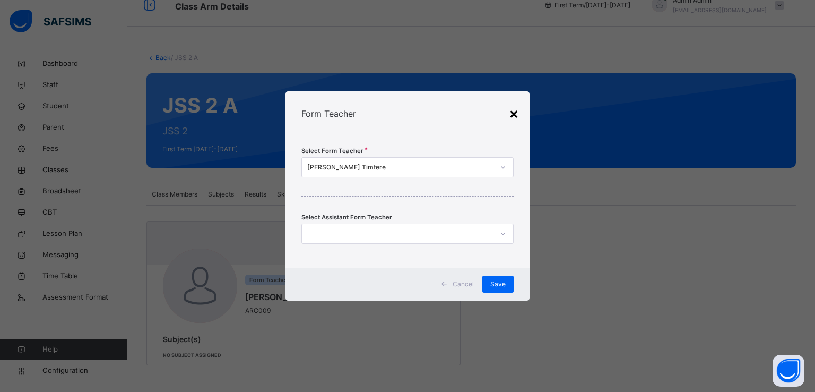
click at [514, 112] on div "×" at bounding box center [514, 113] width 10 height 22
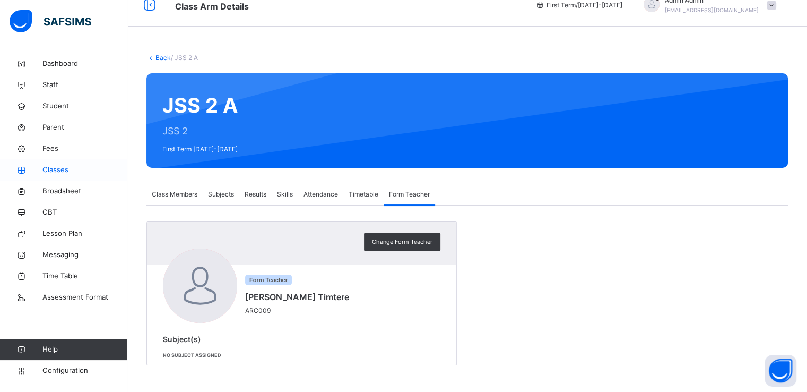
click at [51, 175] on span "Classes" at bounding box center [84, 169] width 85 height 11
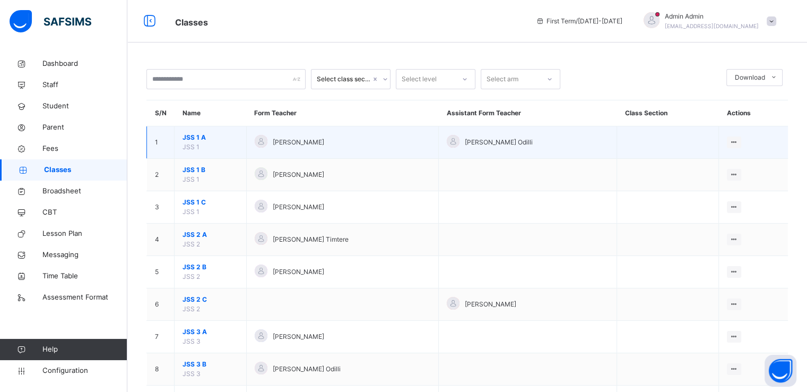
click at [197, 140] on span "JSS 1 A" at bounding box center [210, 138] width 56 height 10
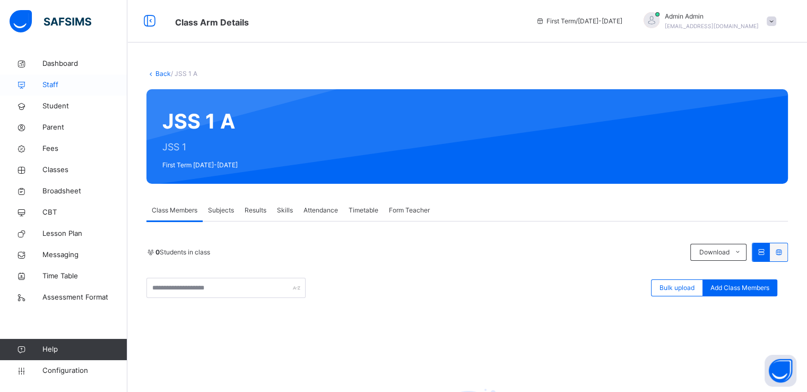
click at [54, 79] on link "Staff" at bounding box center [63, 84] width 127 height 21
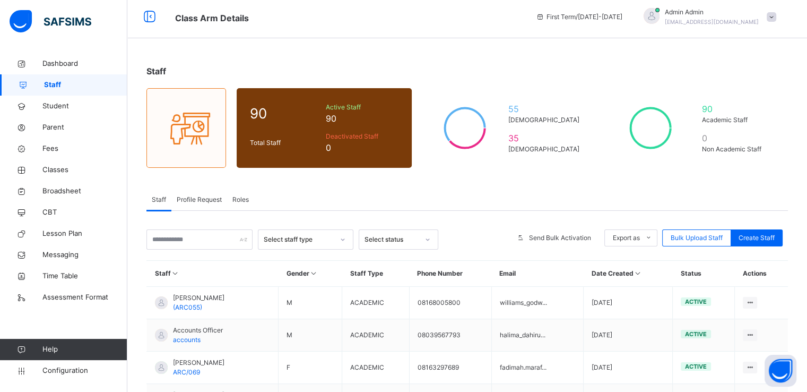
scroll to position [4, 0]
